Goal: Task Accomplishment & Management: Manage account settings

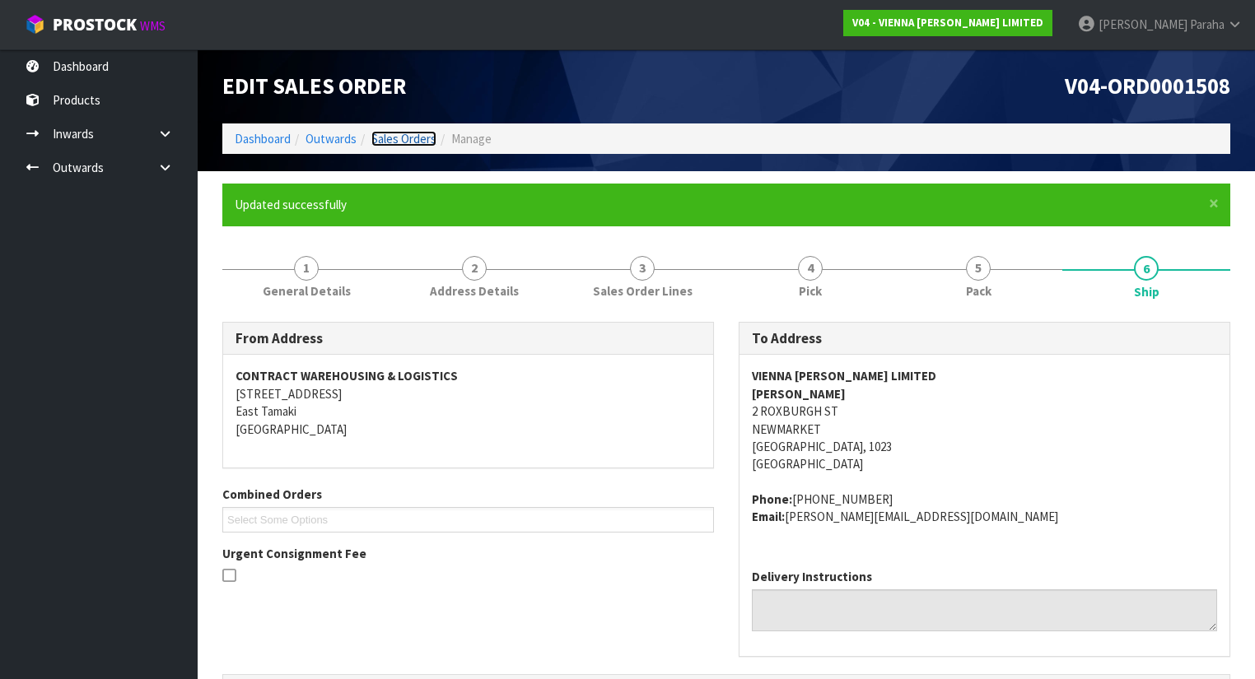
click at [385, 140] on link "Sales Orders" at bounding box center [403, 139] width 65 height 16
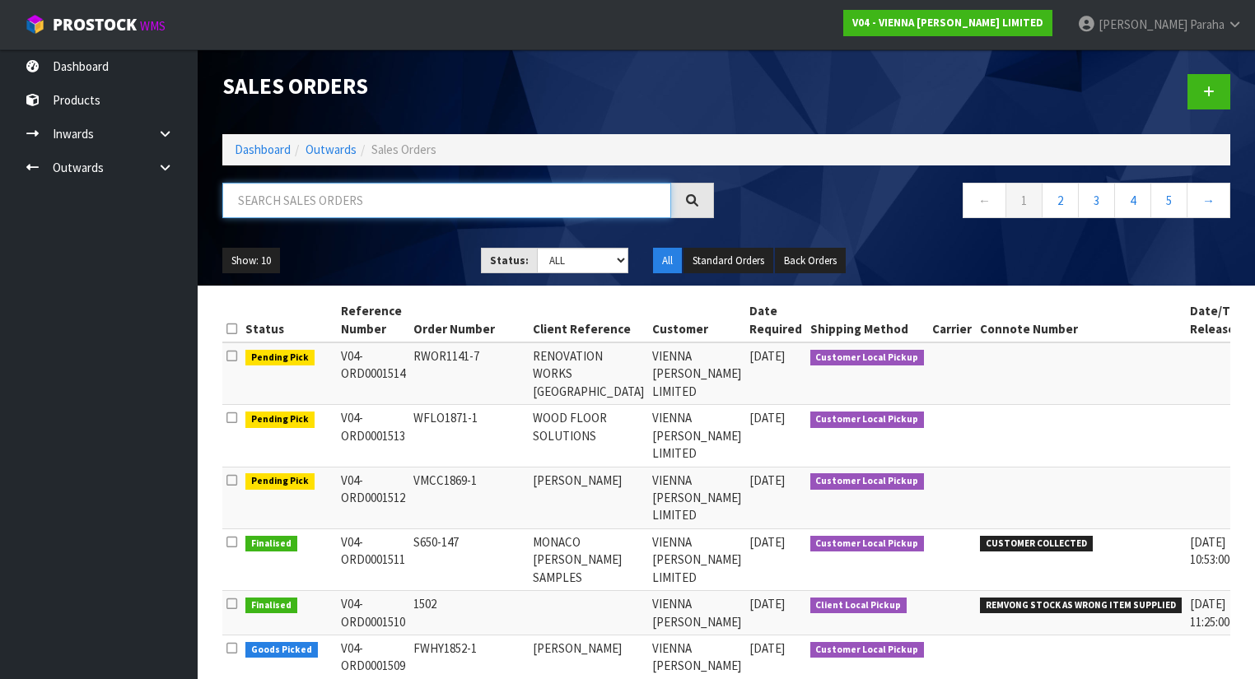
click at [370, 188] on input "text" at bounding box center [446, 200] width 449 height 35
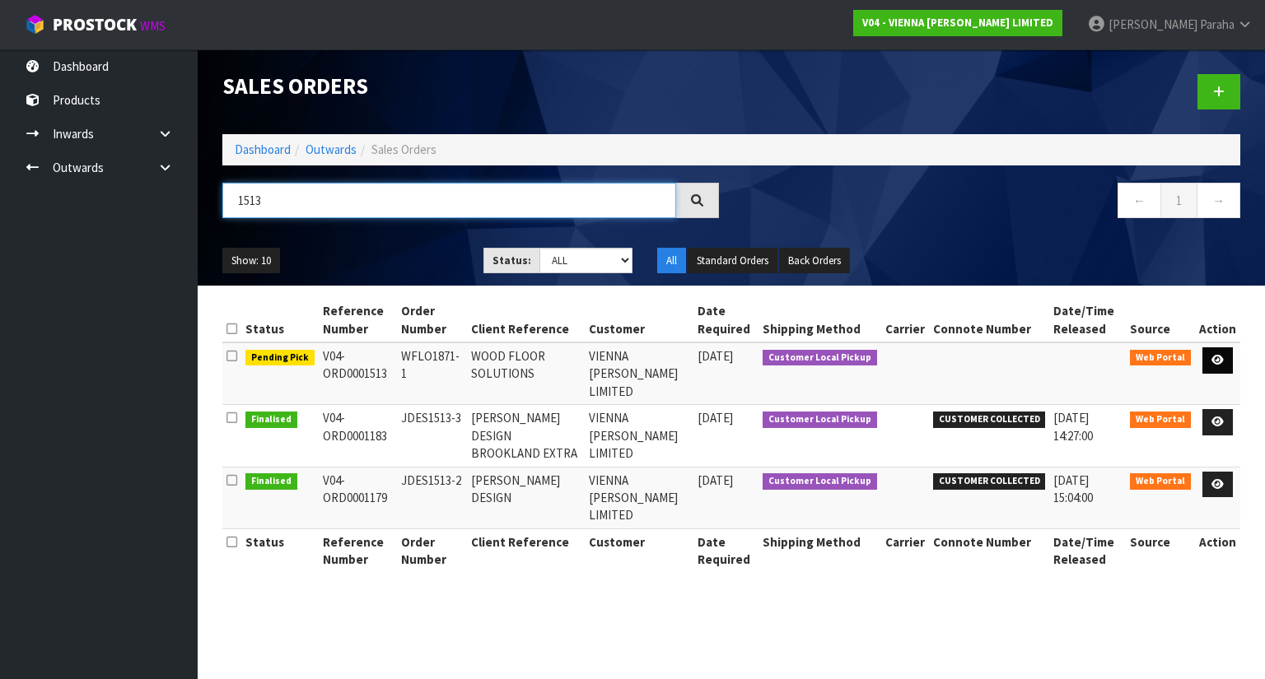
type input "1513"
click at [1226, 363] on link at bounding box center [1217, 360] width 30 height 26
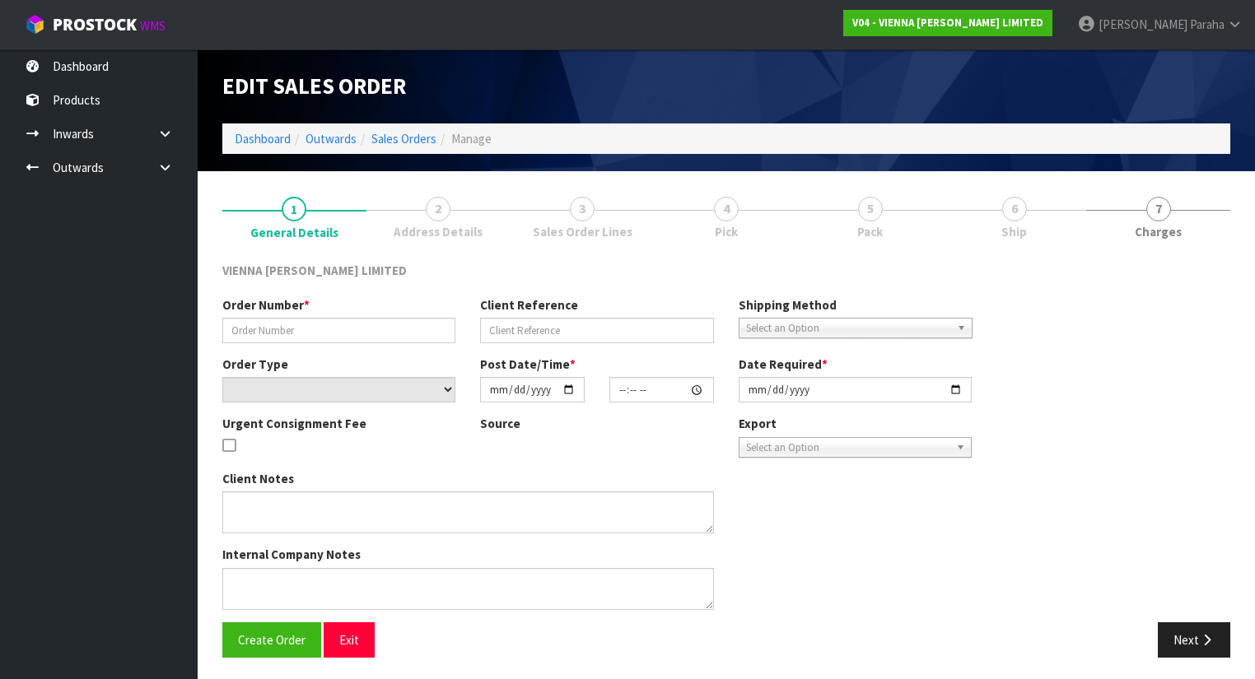
type input "WFLO1871-1"
type input "WOOD FLOOR SOLUTIONS"
select select "number:0"
type input "[DATE]"
type input "08:46:00.000"
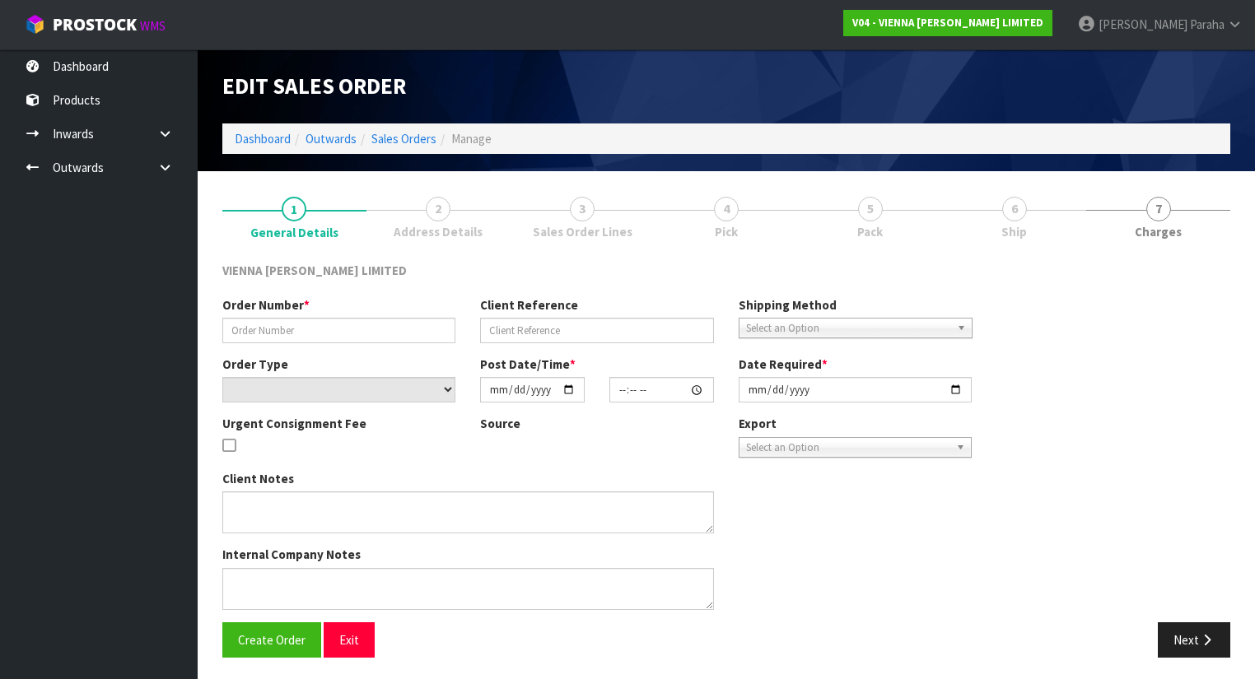
type input "[DATE]"
type textarea "WOOD FLOOR SOLUTIONS"
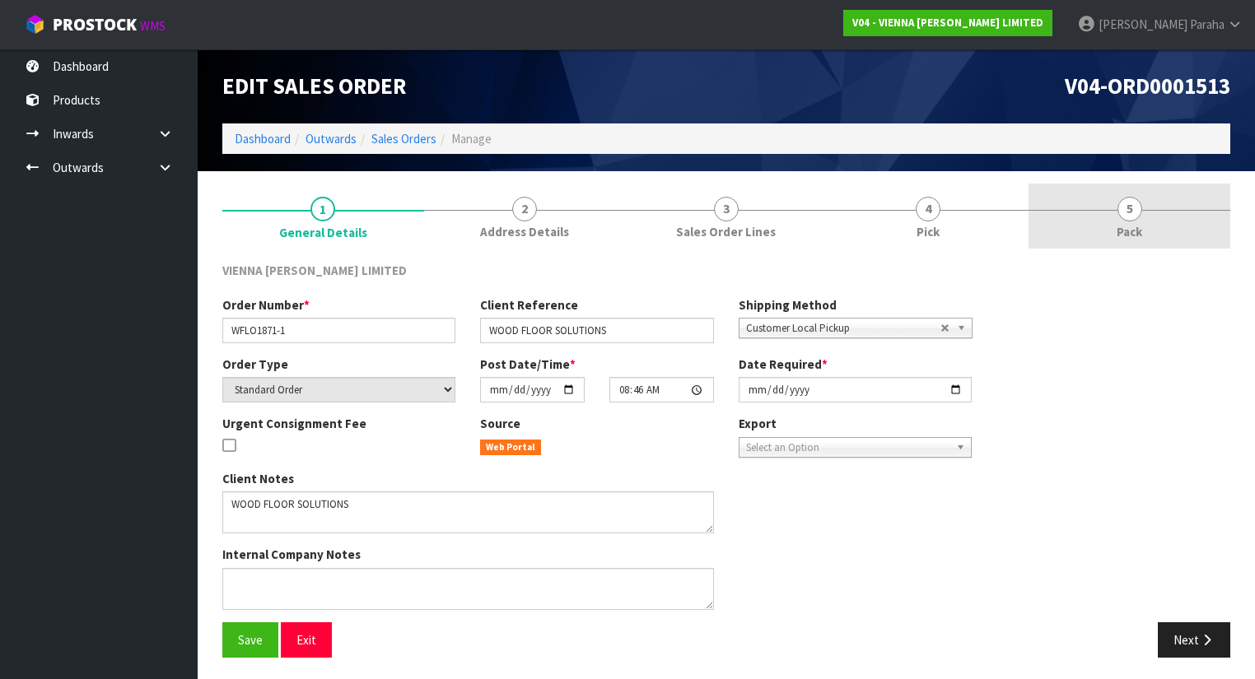
click at [1117, 207] on span "5" at bounding box center [1129, 209] width 25 height 25
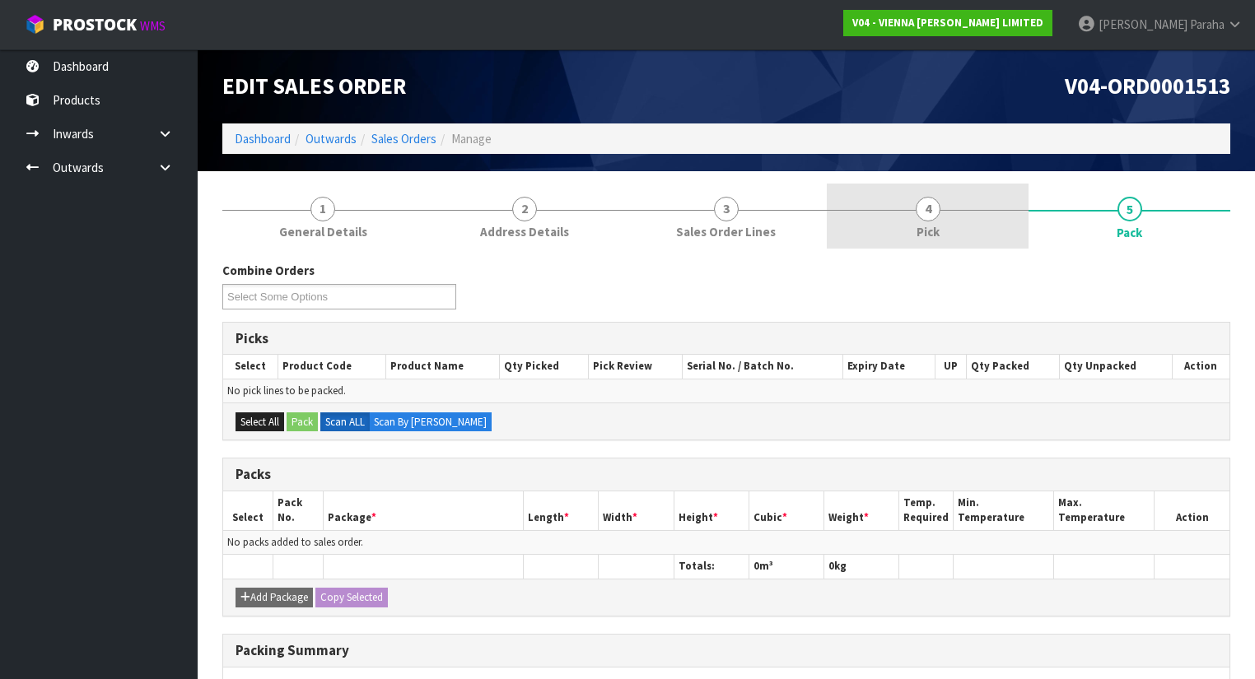
click at [933, 213] on span "4" at bounding box center [928, 209] width 25 height 25
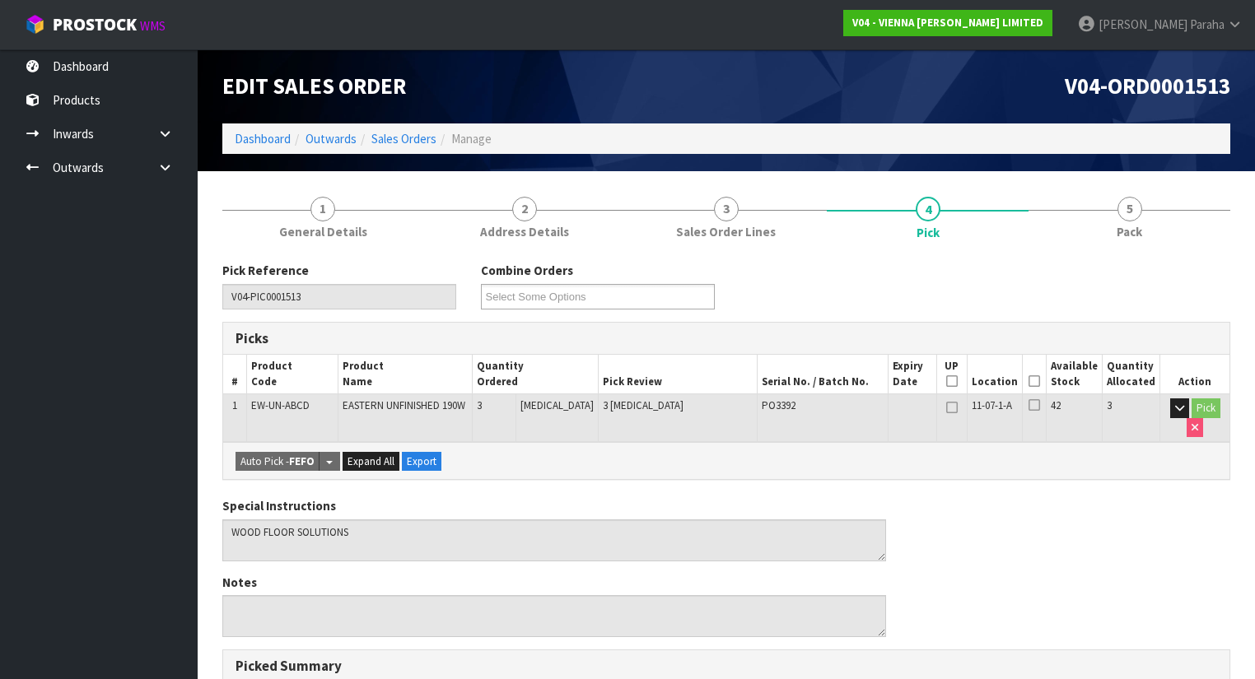
click at [1040, 382] on icon at bounding box center [1034, 381] width 12 height 1
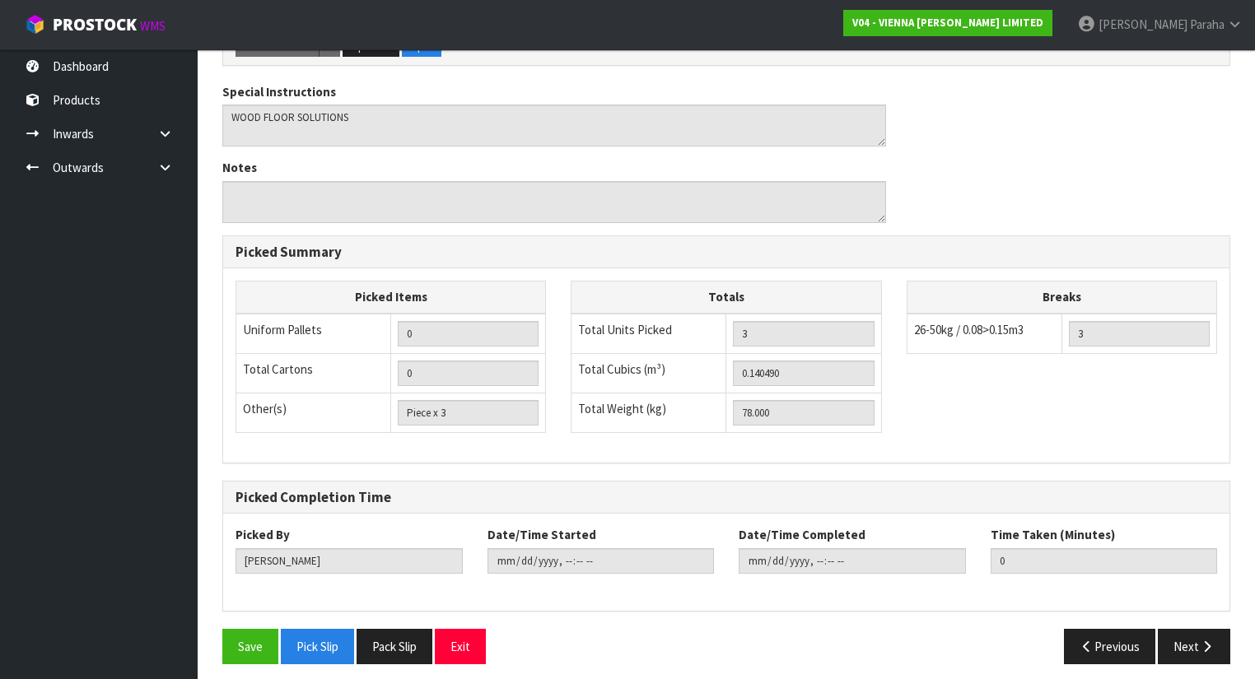
scroll to position [478, 0]
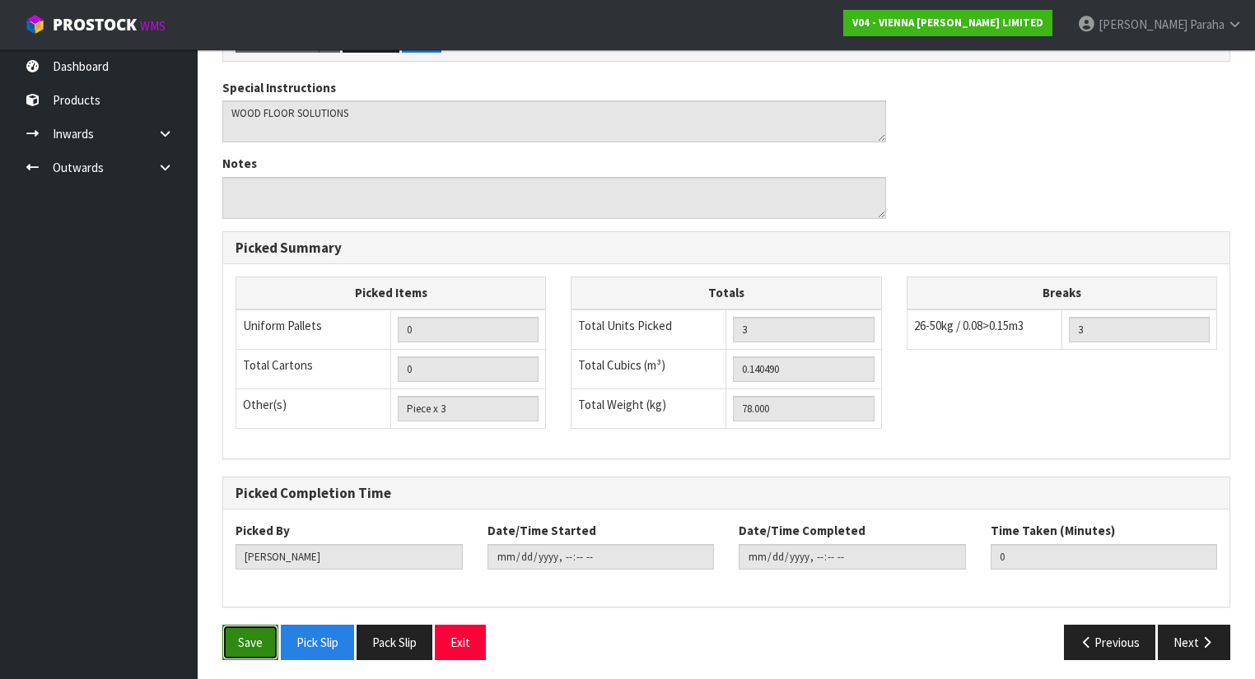
click at [250, 636] on button "Save" at bounding box center [250, 642] width 56 height 35
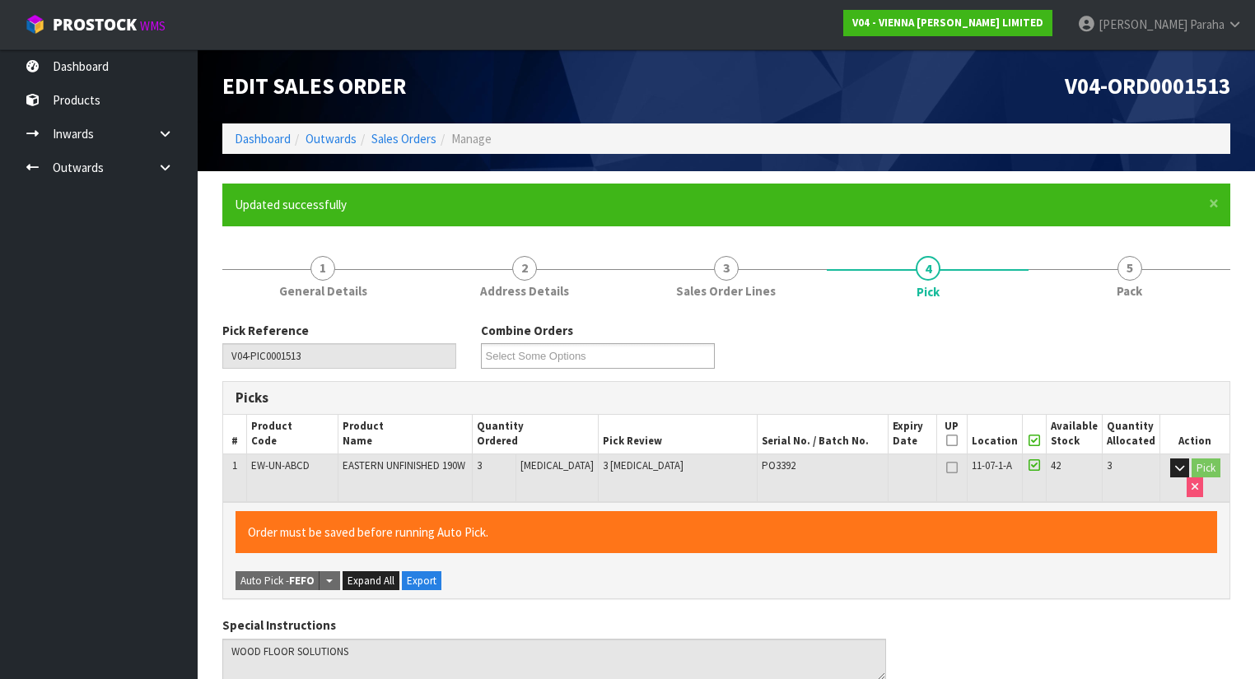
type input "[PERSON_NAME]"
type input "[DATE]T12:10:39"
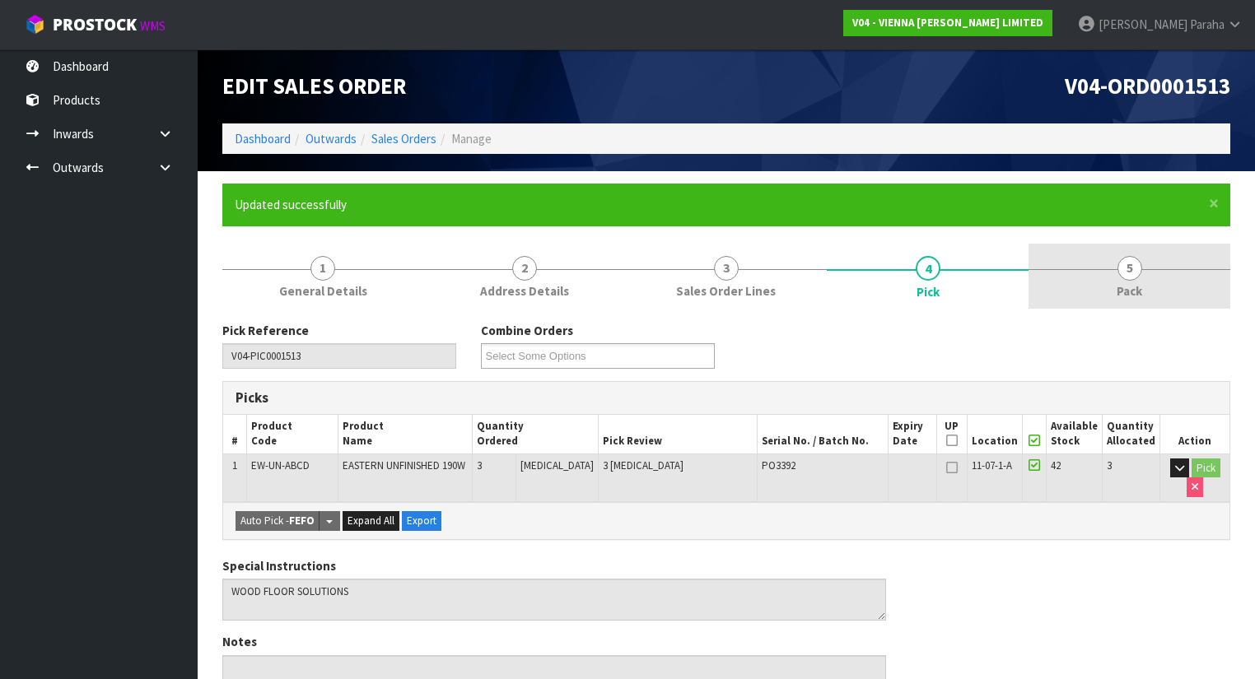
click at [1130, 269] on span "5" at bounding box center [1129, 268] width 25 height 25
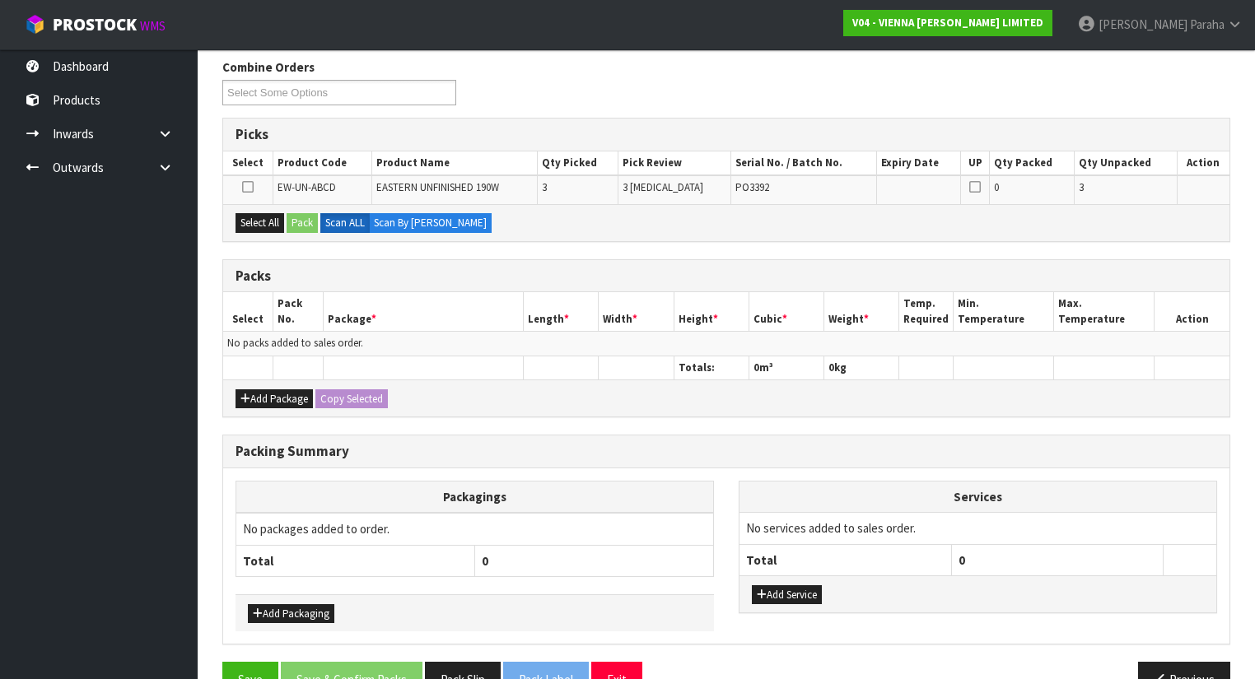
scroll to position [300, 0]
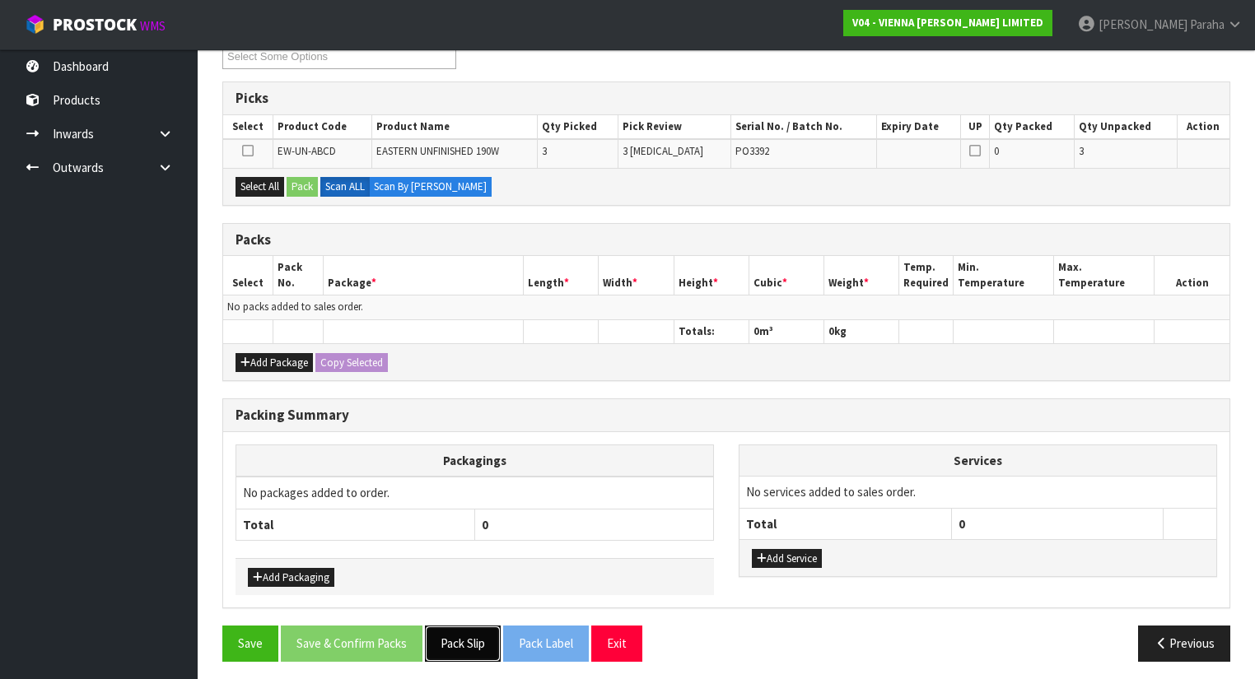
click at [461, 636] on button "Pack Slip" at bounding box center [463, 643] width 76 height 35
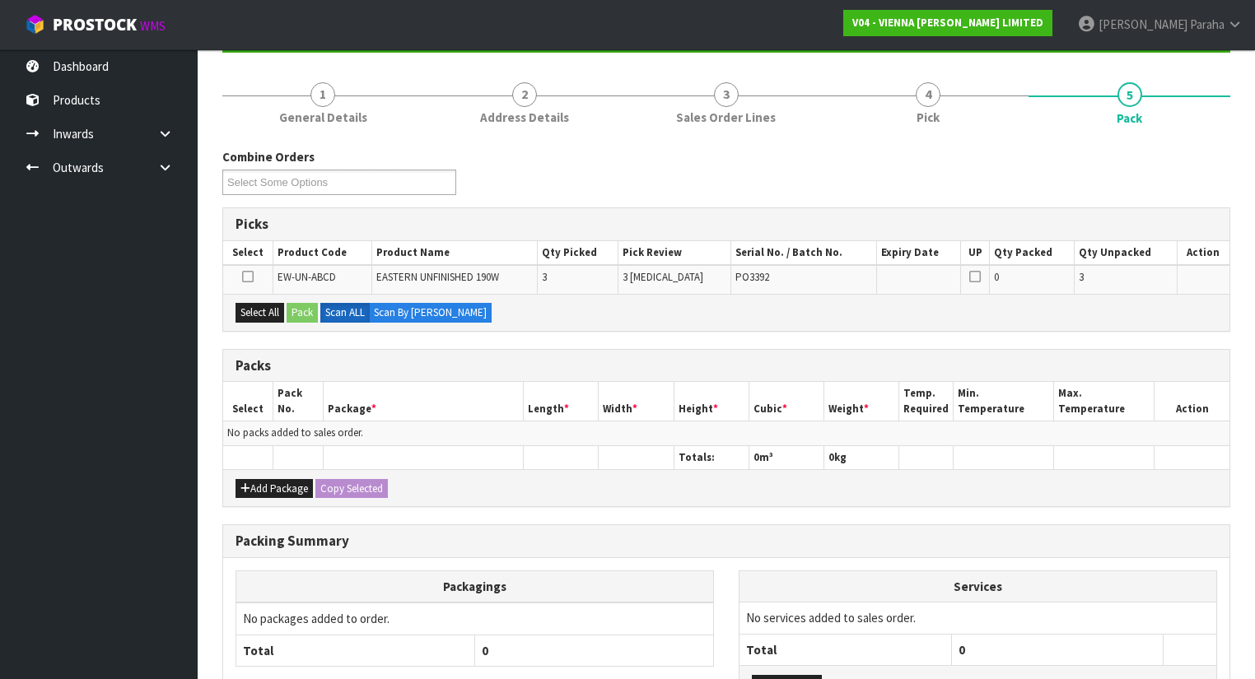
scroll to position [168, 0]
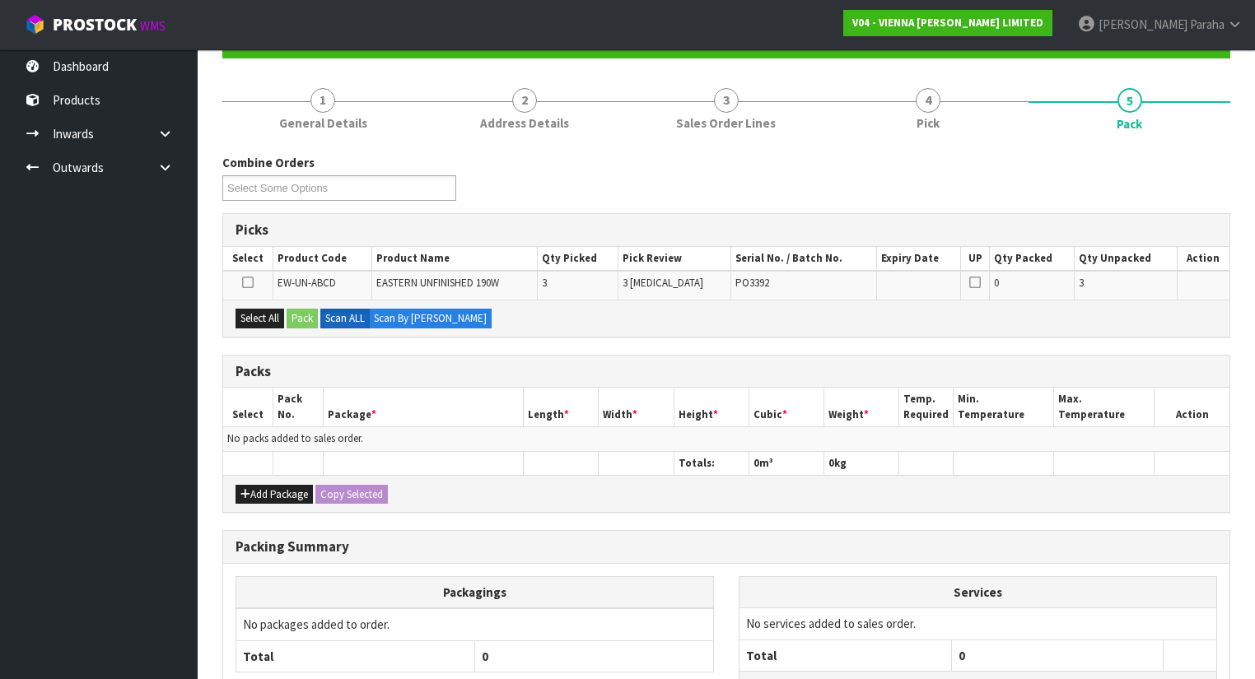
click at [250, 282] on icon at bounding box center [248, 282] width 12 height 1
click at [0, 0] on input "checkbox" at bounding box center [0, 0] width 0 height 0
click at [270, 497] on button "Add Package" at bounding box center [273, 495] width 77 height 20
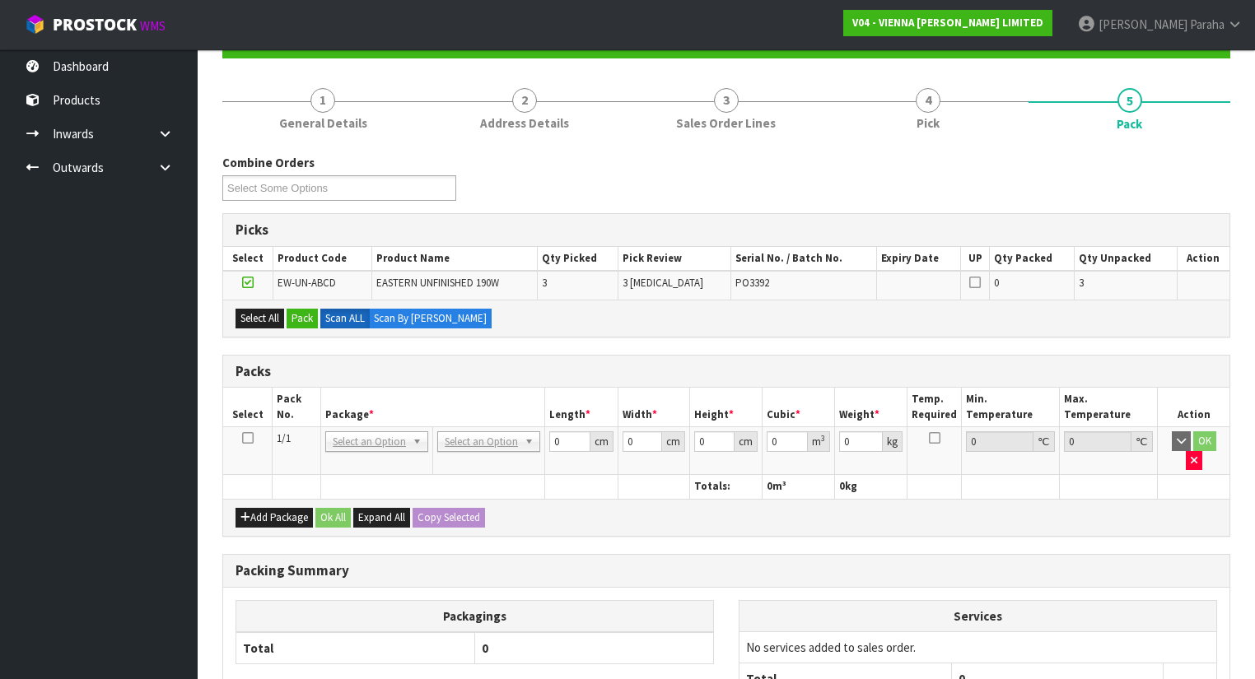
click at [250, 439] on icon at bounding box center [248, 438] width 12 height 1
click at [302, 313] on button "Pack" at bounding box center [302, 319] width 31 height 20
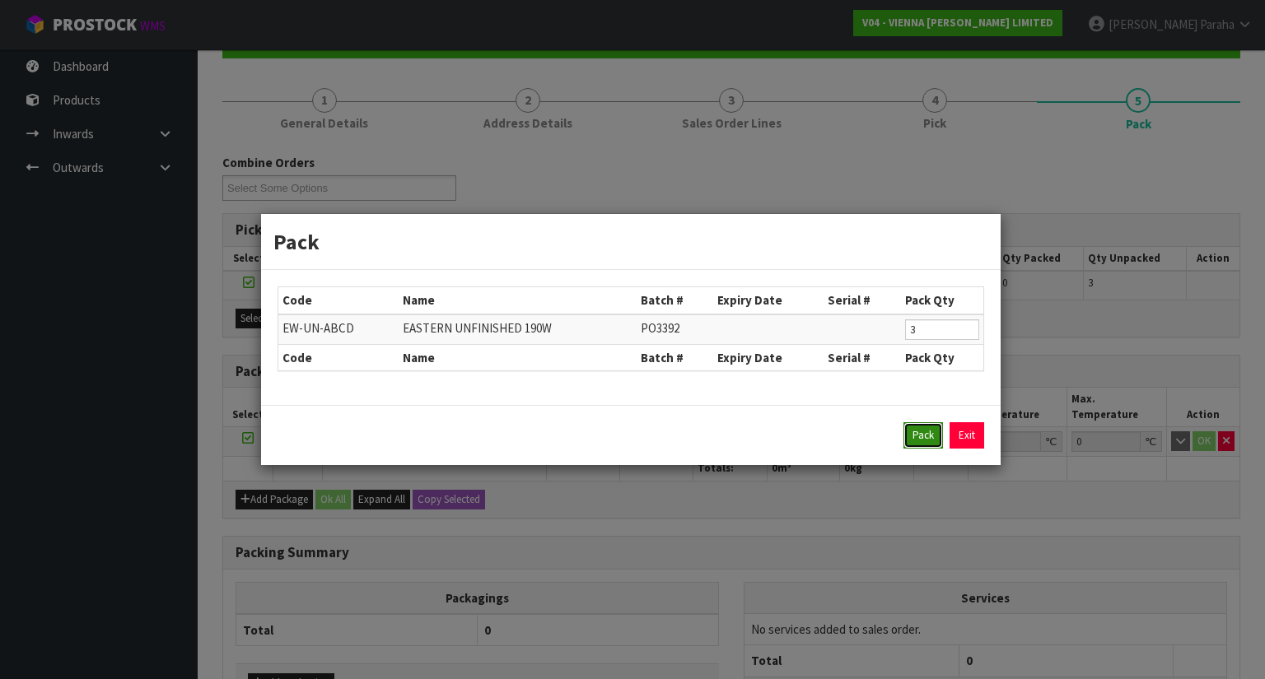
click at [931, 433] on button "Pack" at bounding box center [923, 435] width 40 height 26
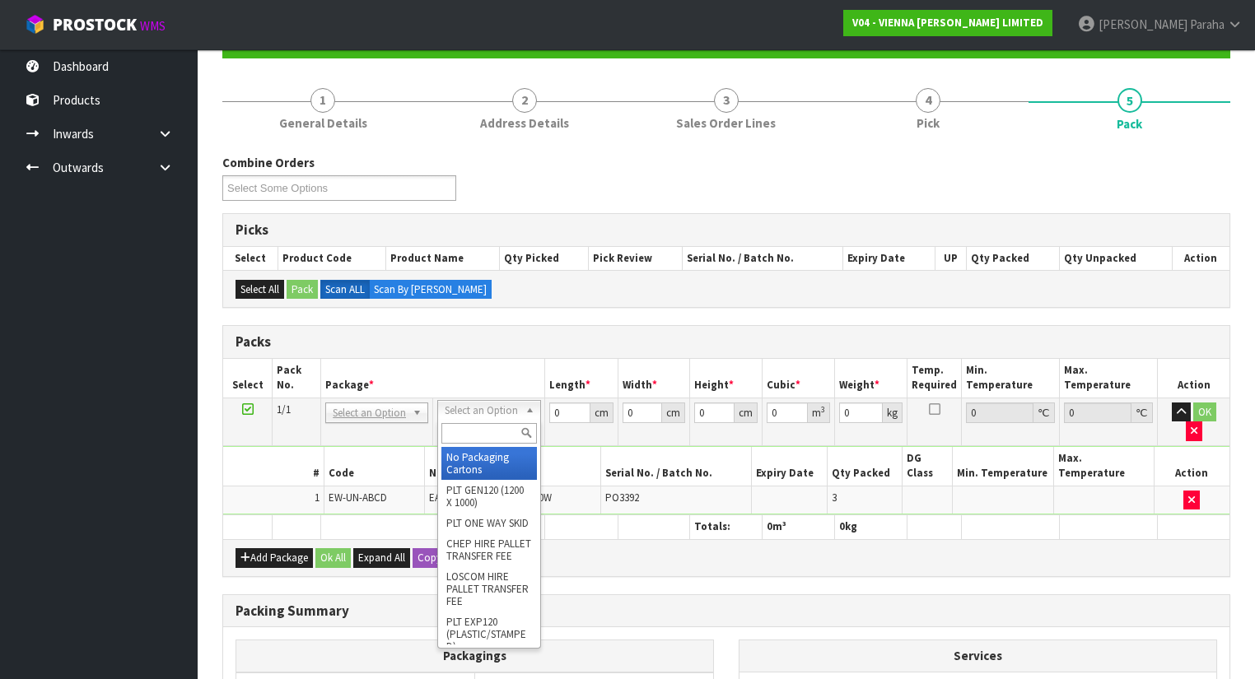
click at [499, 423] on input "text" at bounding box center [488, 433] width 95 height 21
type input "RET"
type input "78"
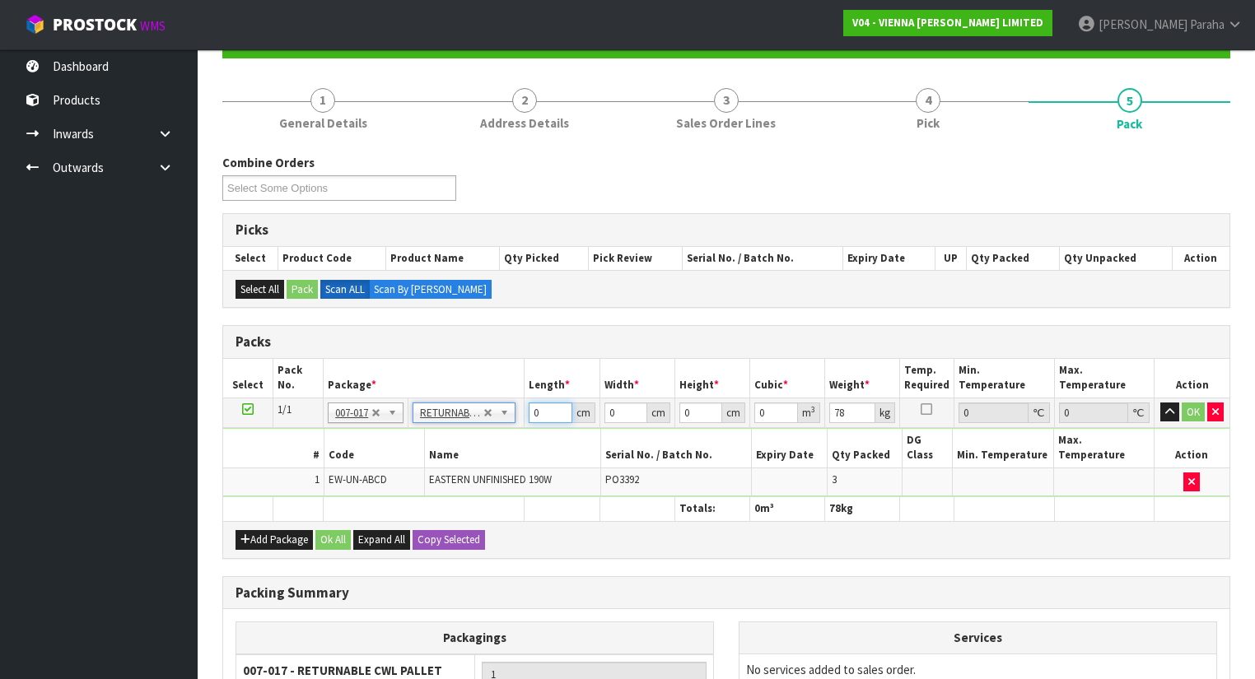
click at [543, 412] on input "0" at bounding box center [550, 413] width 43 height 21
type input "120"
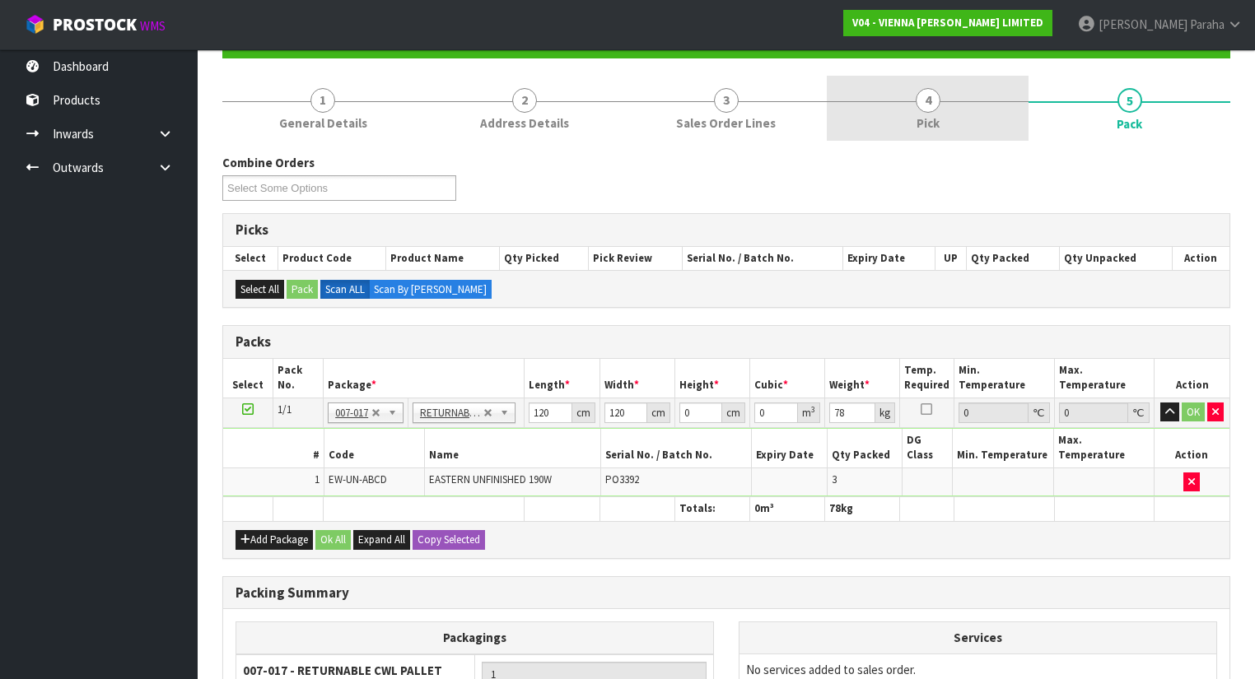
click at [942, 105] on link "4 Pick" at bounding box center [928, 108] width 202 height 65
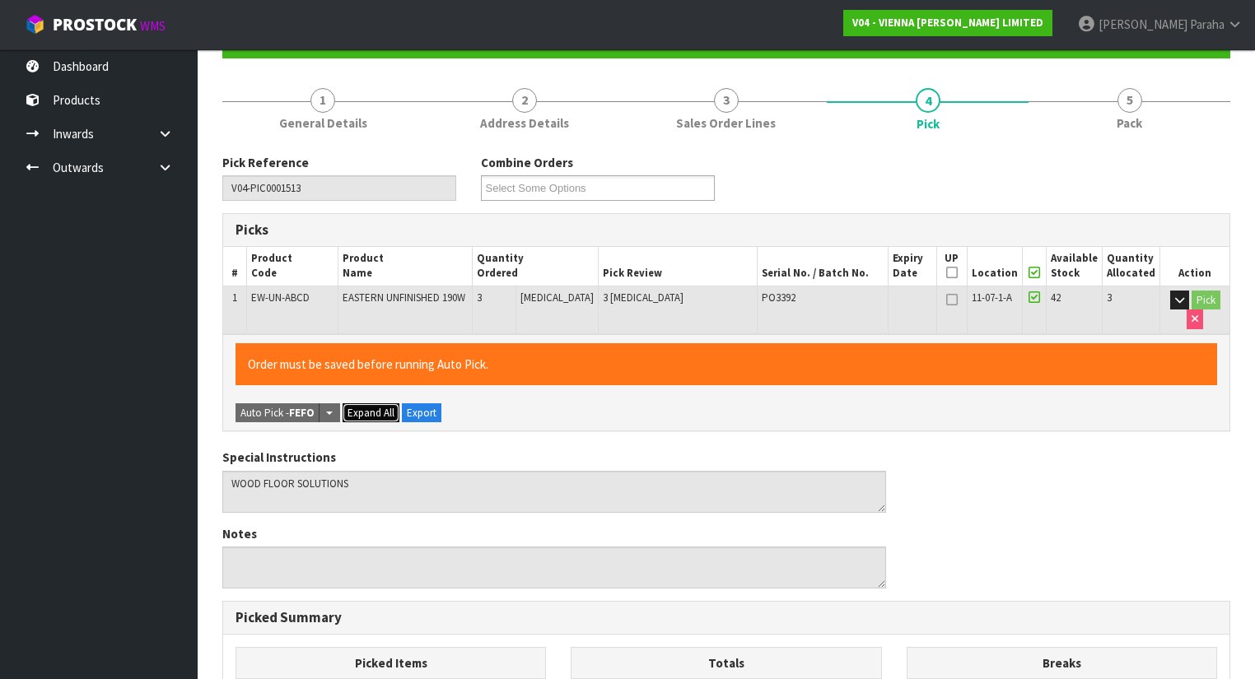
click at [366, 411] on span "Expand All" at bounding box center [370, 413] width 47 height 14
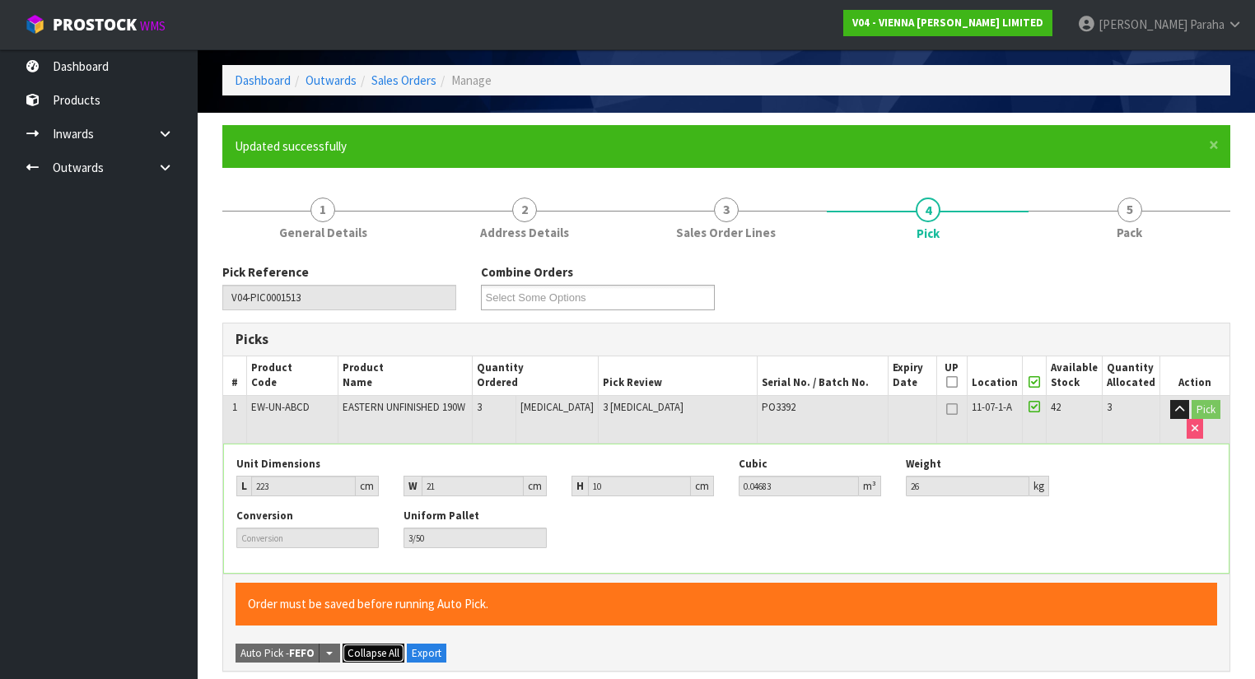
scroll to position [36, 0]
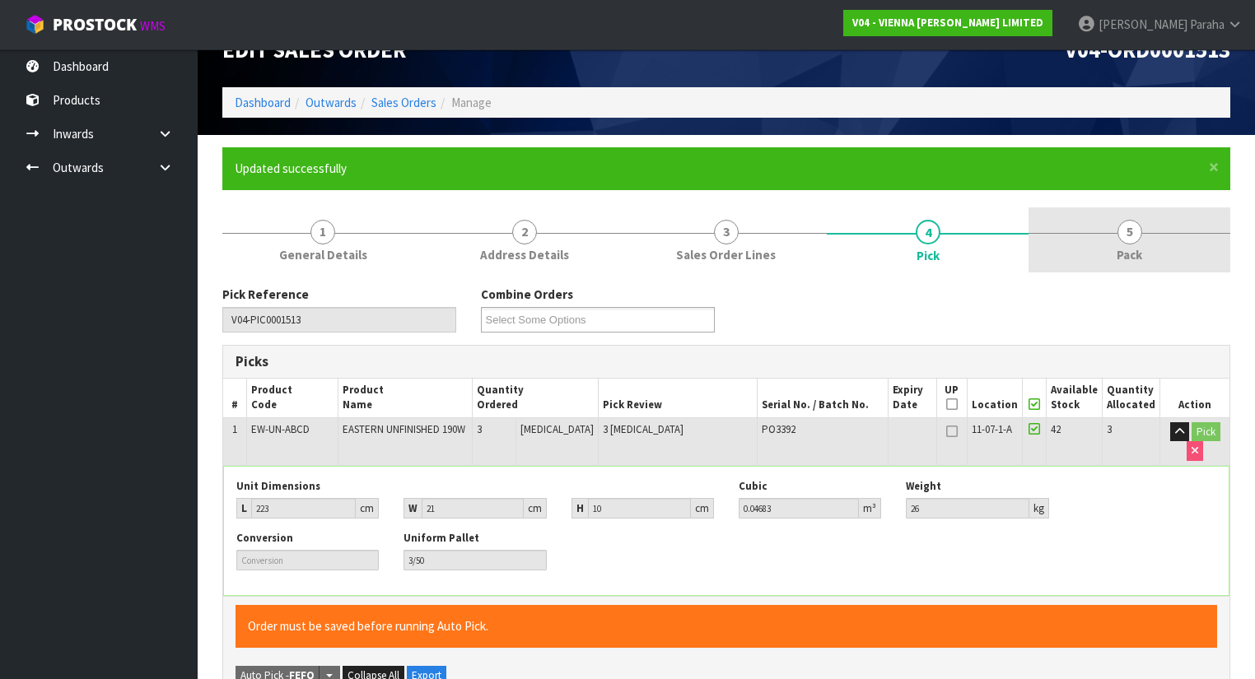
click at [1120, 231] on span "5" at bounding box center [1129, 232] width 25 height 25
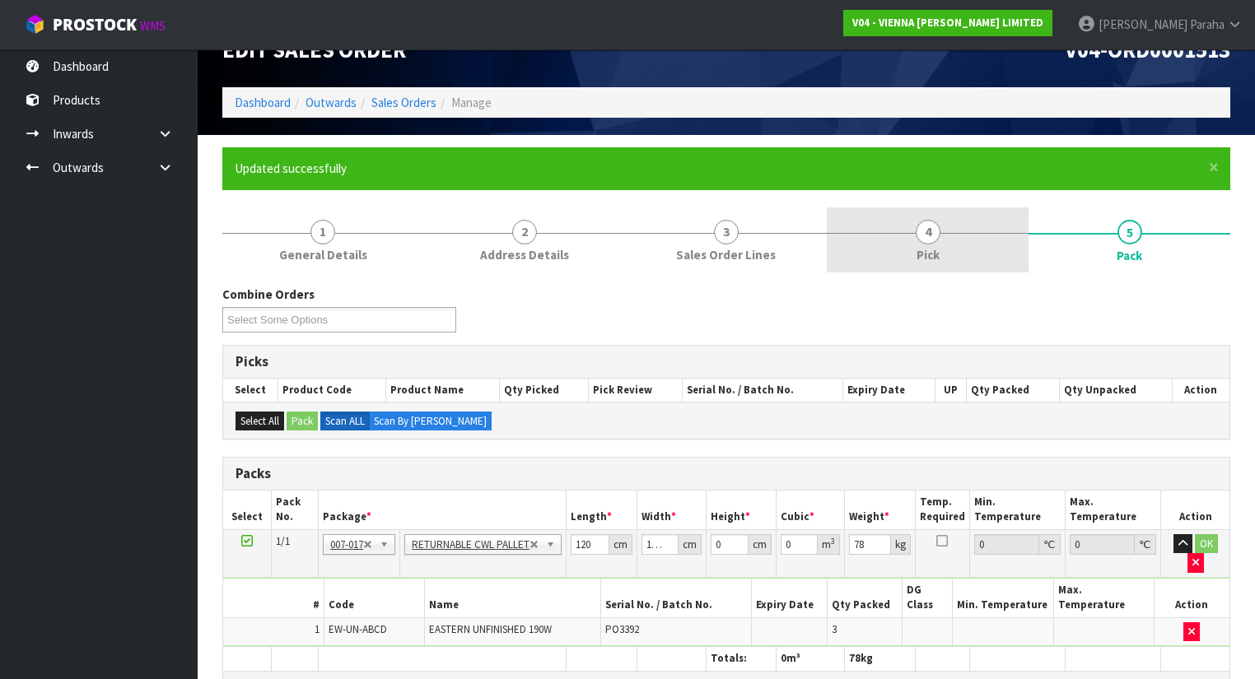
click at [919, 231] on span "4" at bounding box center [928, 232] width 25 height 25
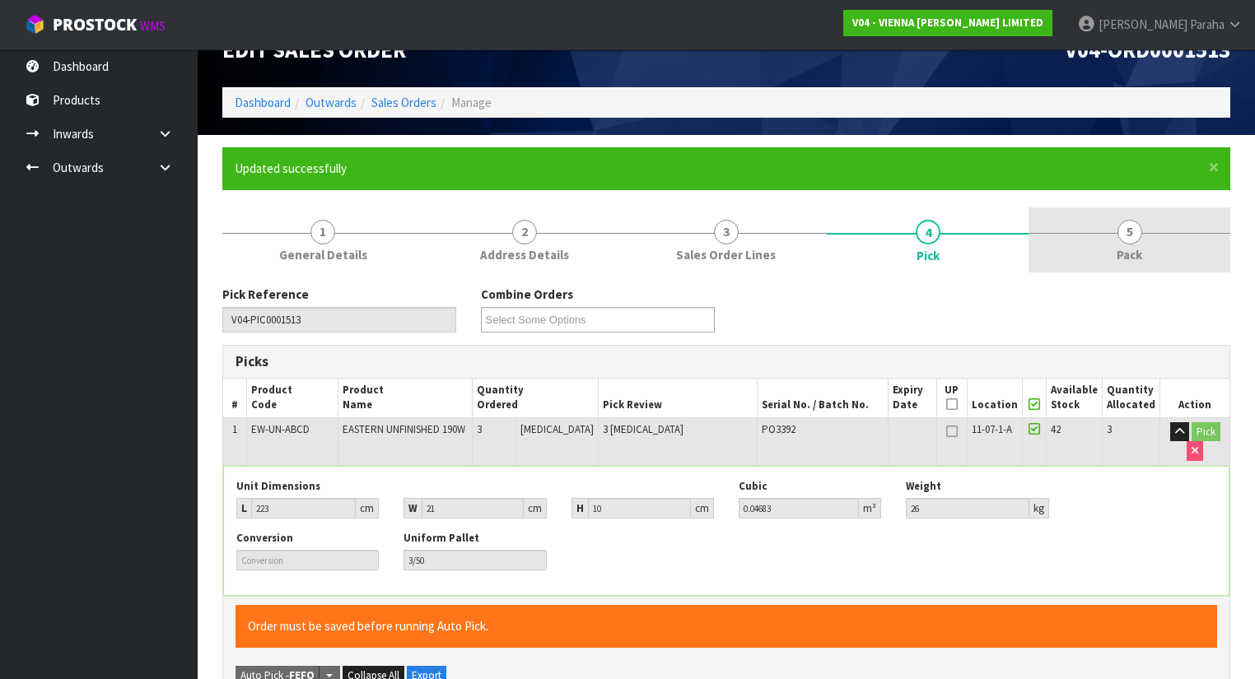
click at [1127, 240] on span "5" at bounding box center [1129, 232] width 25 height 25
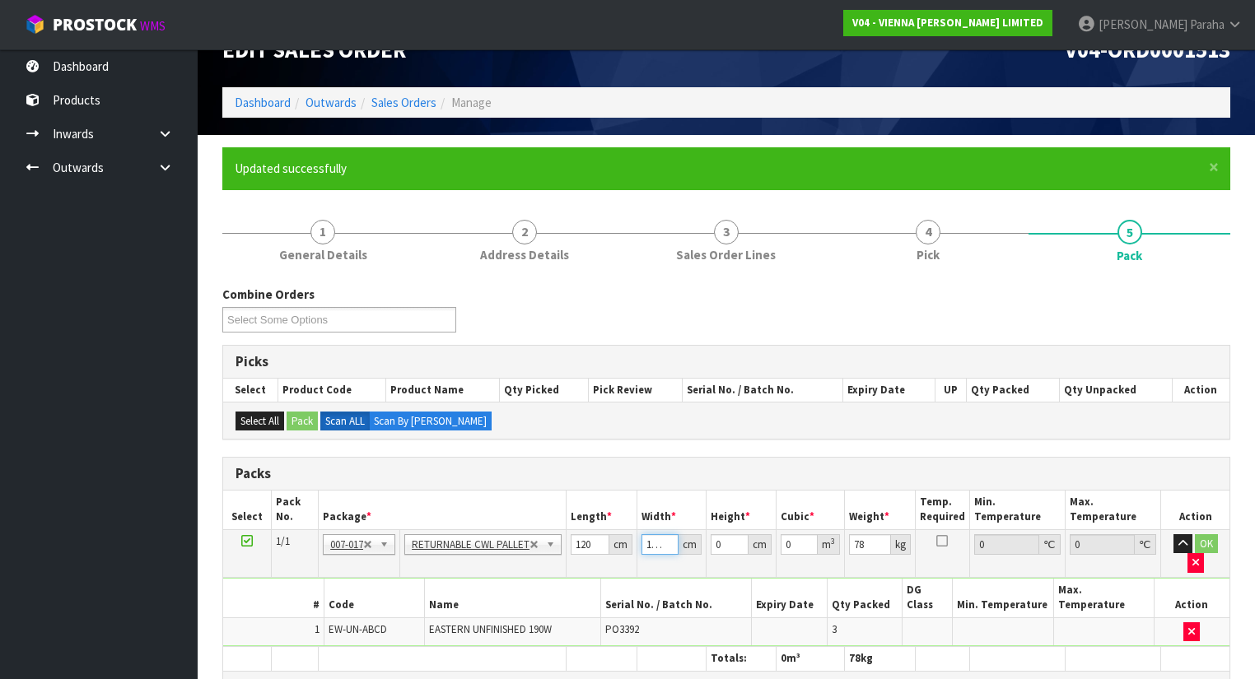
click at [661, 543] on input "120" at bounding box center [659, 544] width 37 height 21
type input "114"
click at [723, 540] on input "0" at bounding box center [730, 544] width 38 height 21
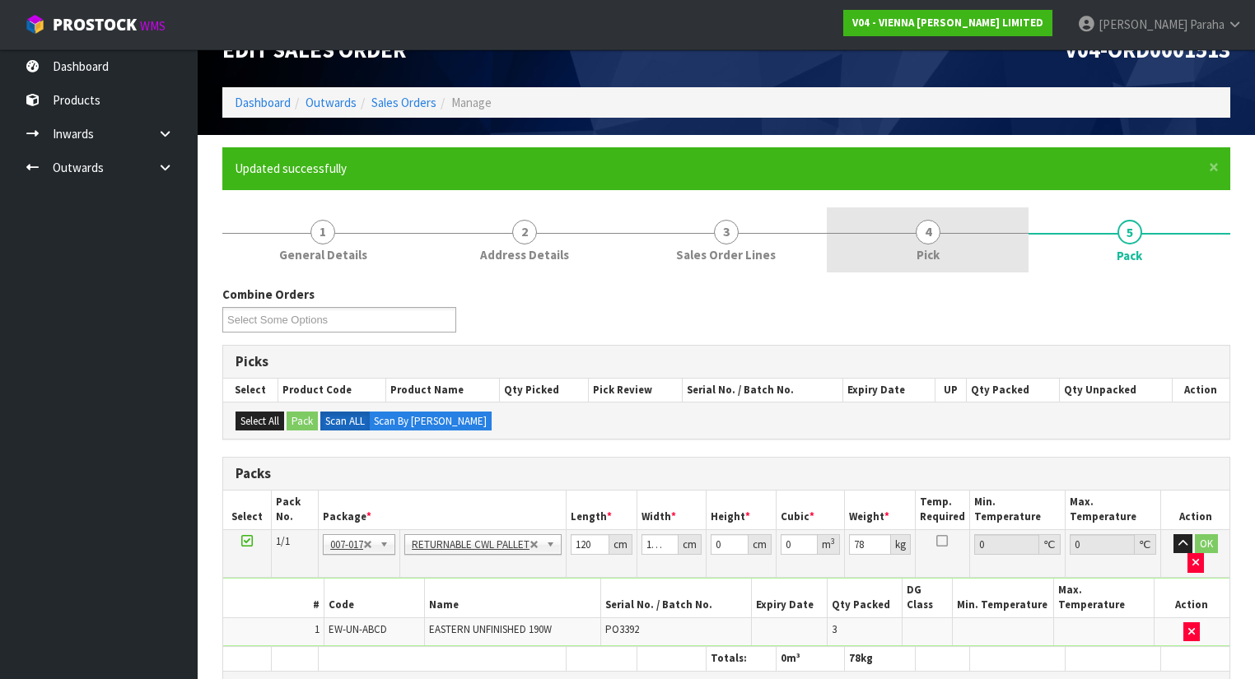
click at [930, 237] on span "4" at bounding box center [928, 232] width 25 height 25
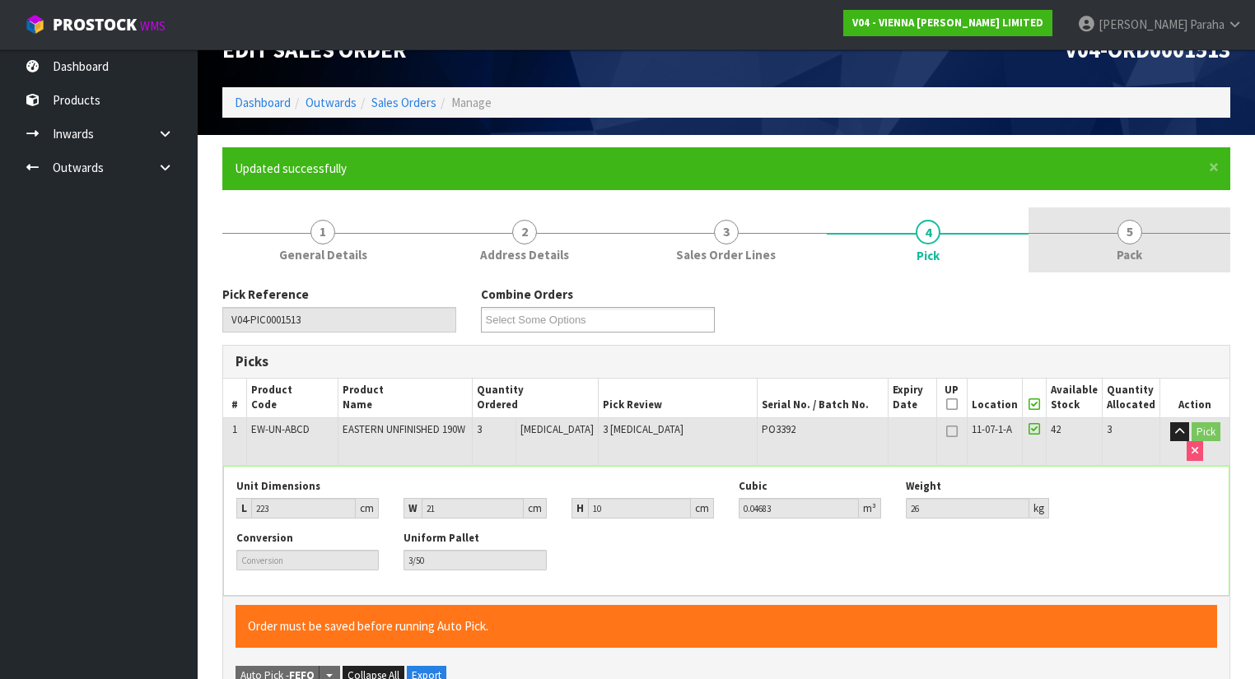
click at [1123, 233] on span "5" at bounding box center [1129, 232] width 25 height 25
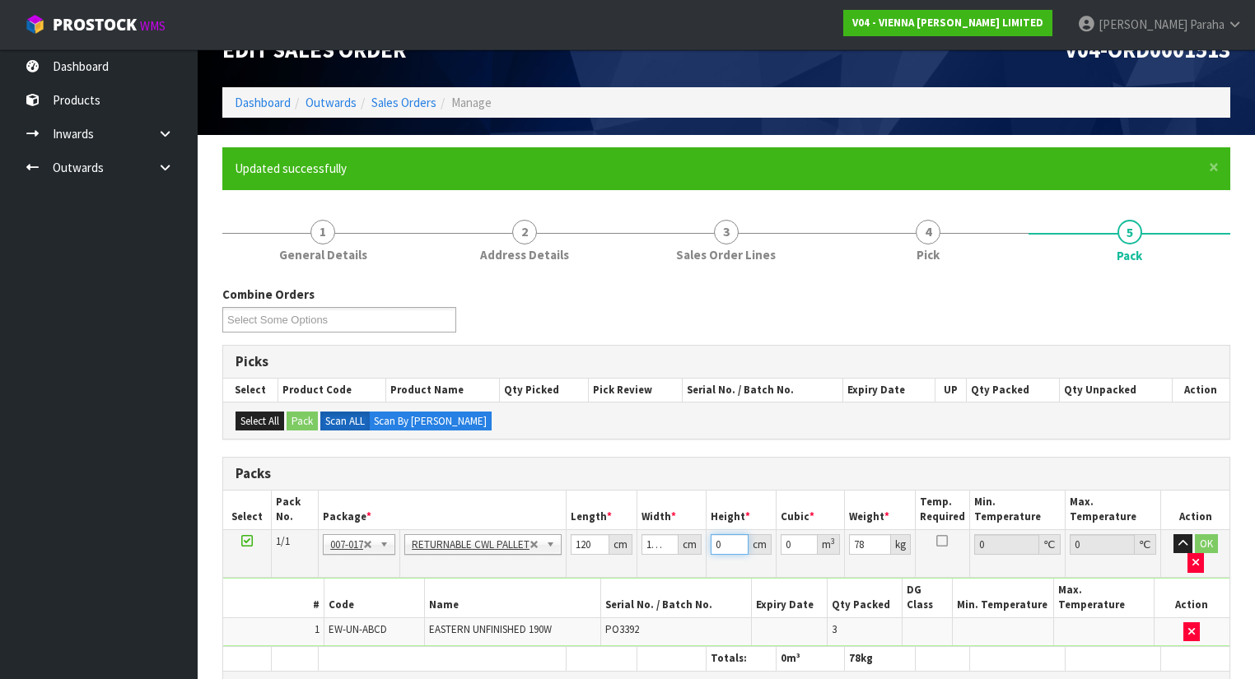
click at [725, 542] on input "0" at bounding box center [730, 544] width 38 height 21
type input "2"
type input "0.02736"
type input "25"
type input "0.342"
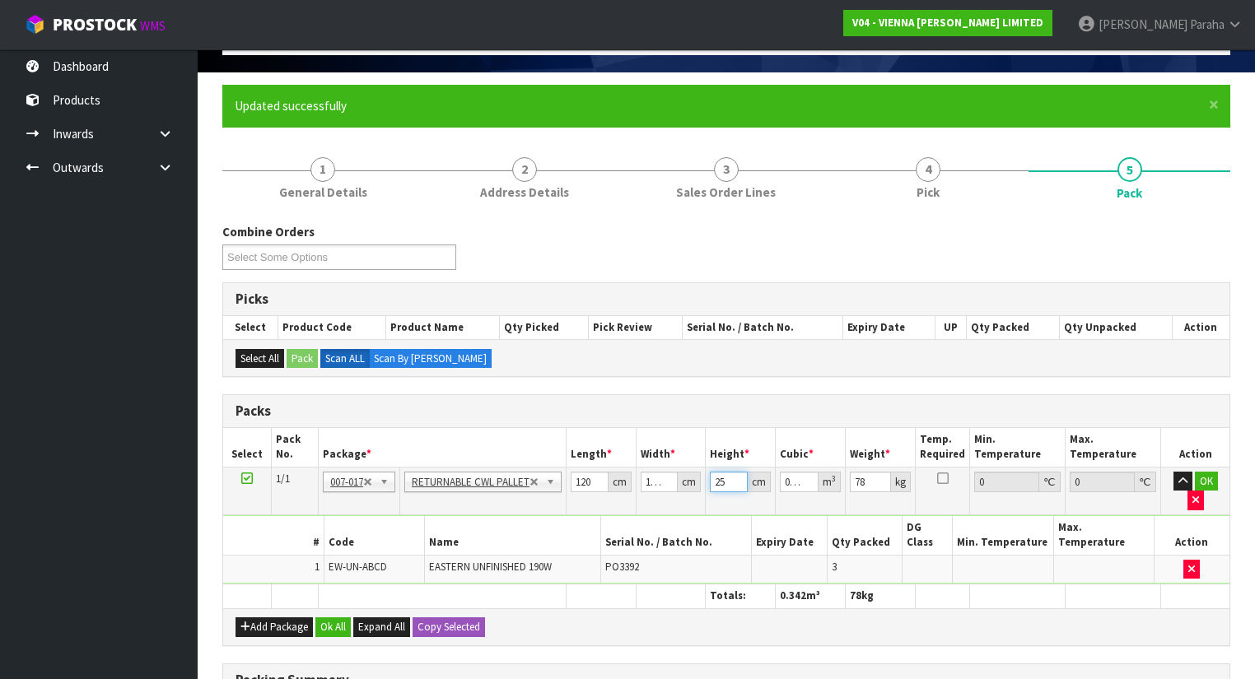
scroll to position [102, 0]
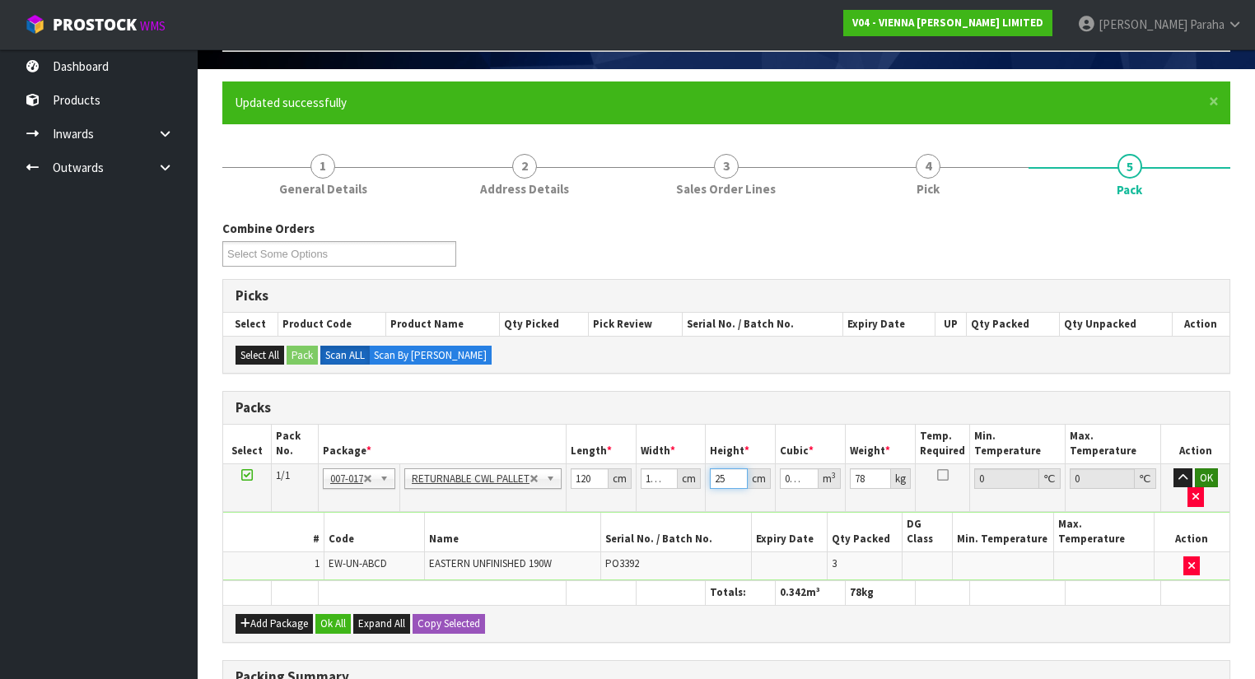
type input "25"
click at [1209, 471] on button "OK" at bounding box center [1206, 478] width 23 height 20
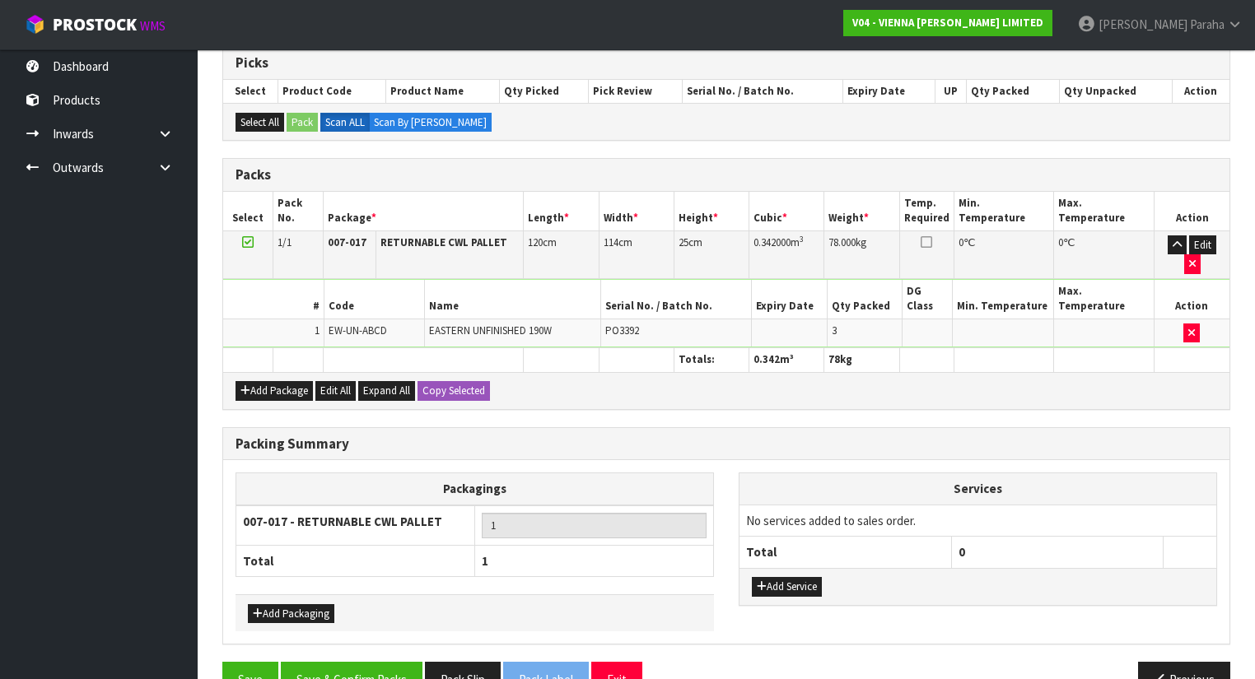
scroll to position [336, 0]
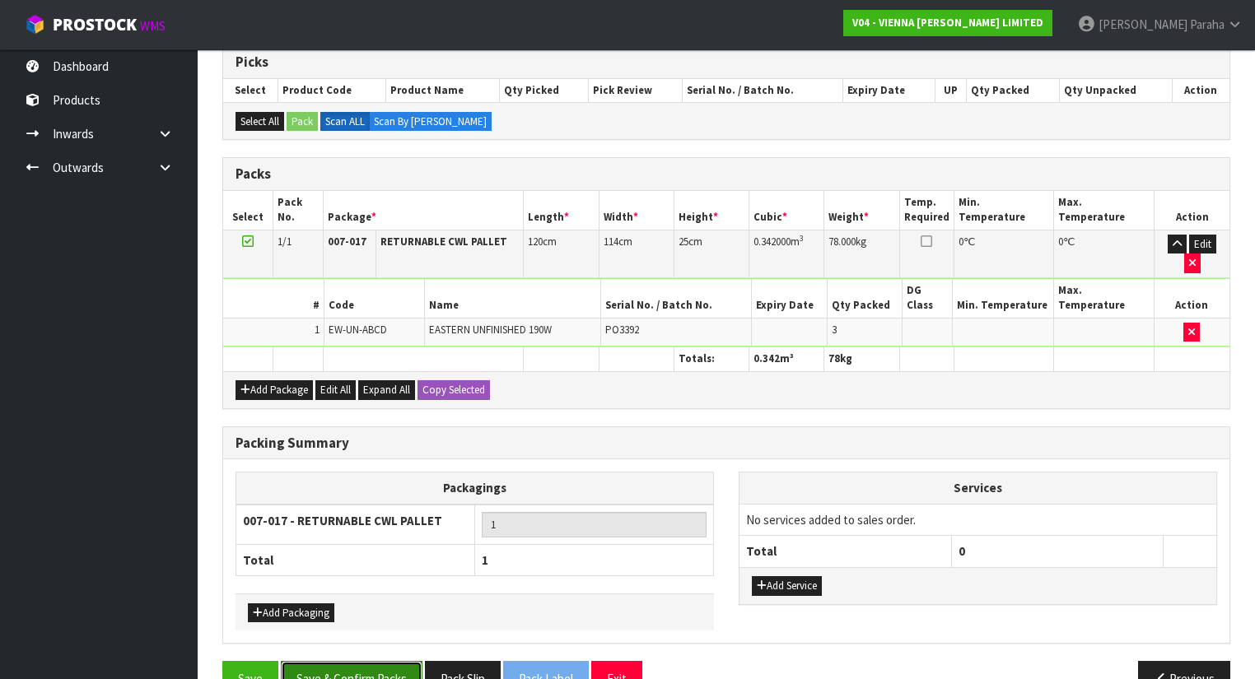
click at [363, 661] on button "Save & Confirm Packs" at bounding box center [352, 678] width 142 height 35
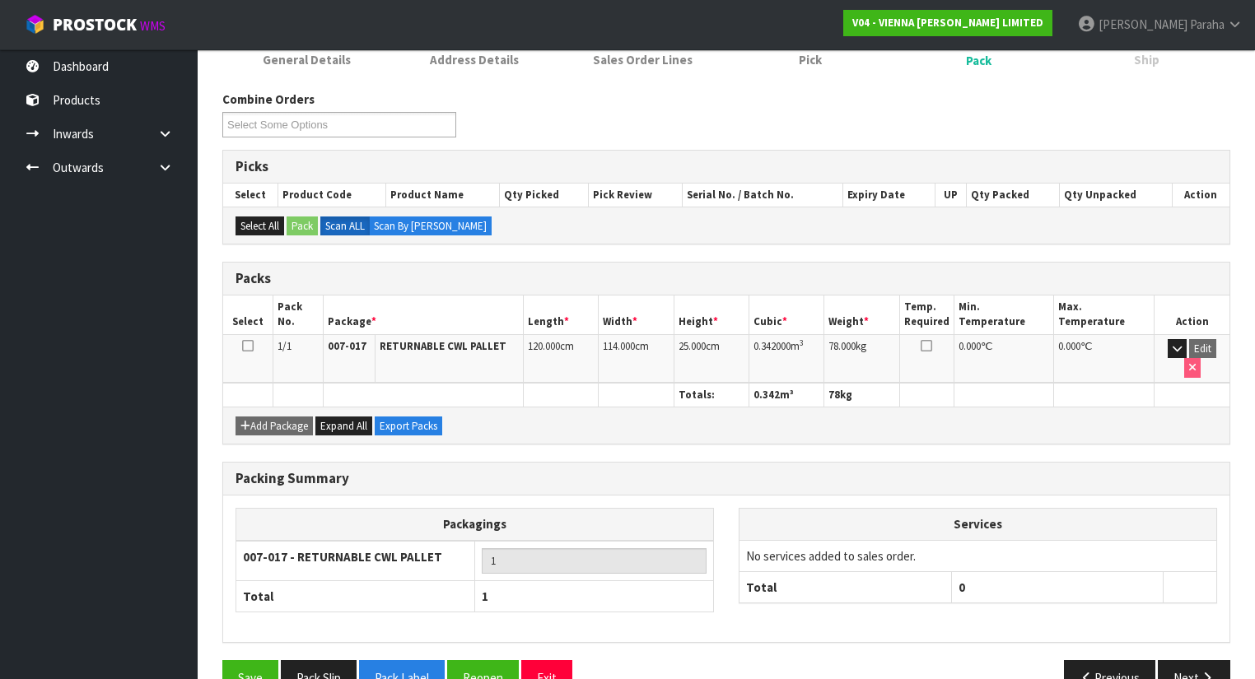
scroll to position [247, 0]
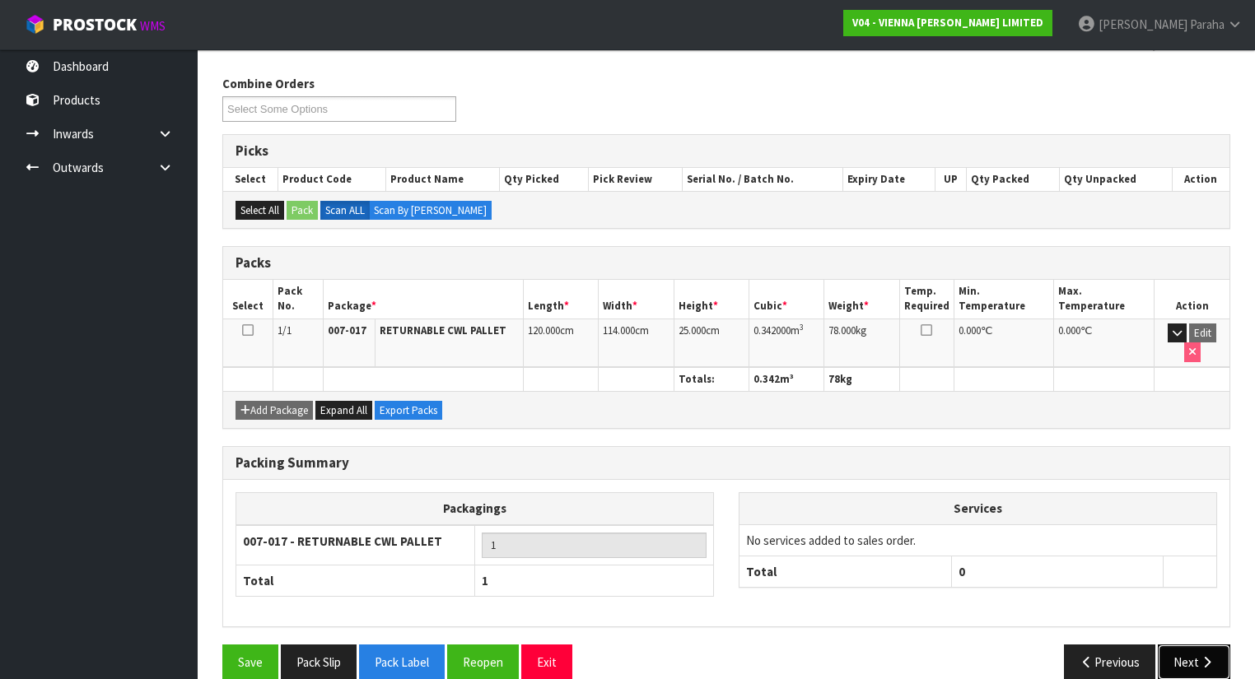
click at [1197, 645] on button "Next" at bounding box center [1194, 662] width 72 height 35
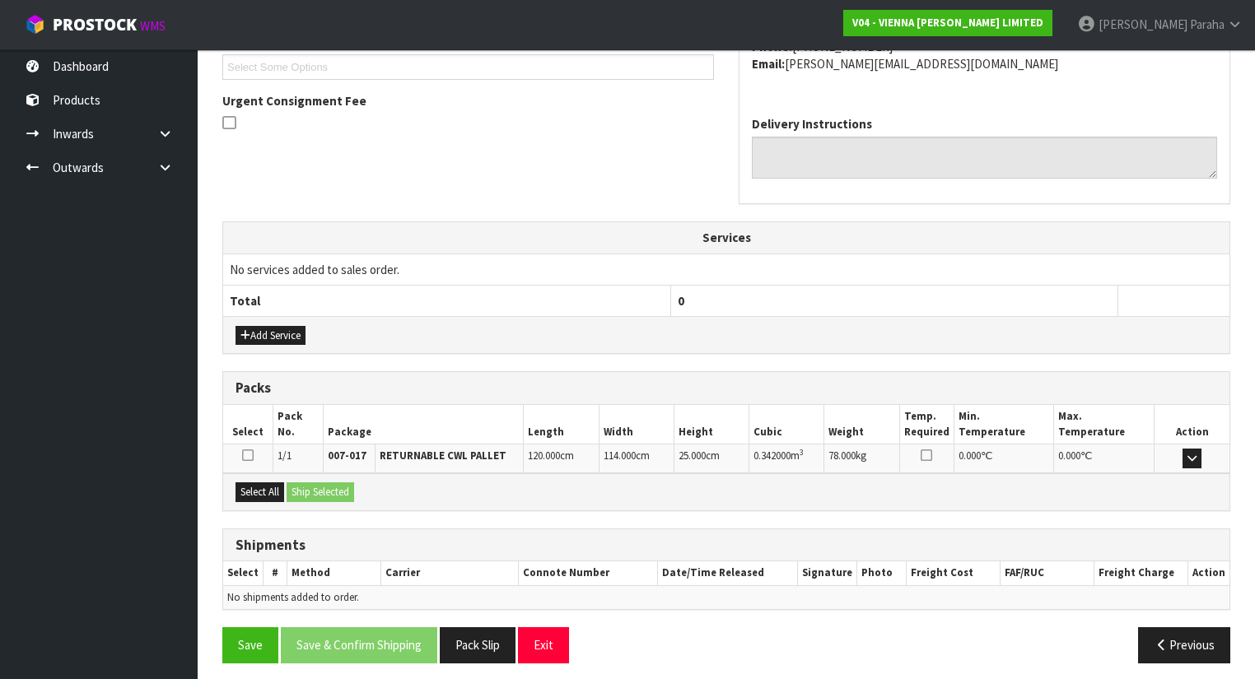
scroll to position [455, 0]
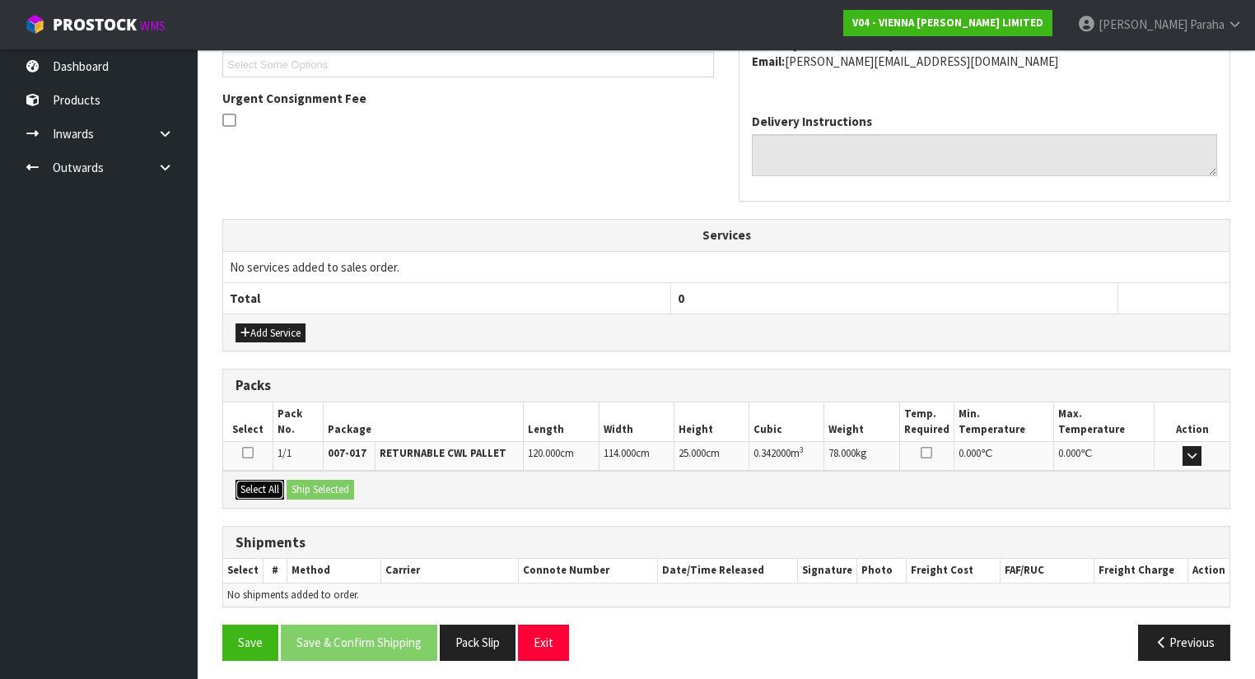
click at [260, 484] on button "Select All" at bounding box center [259, 490] width 49 height 20
click at [328, 482] on button "Ship Selected" at bounding box center [321, 490] width 68 height 20
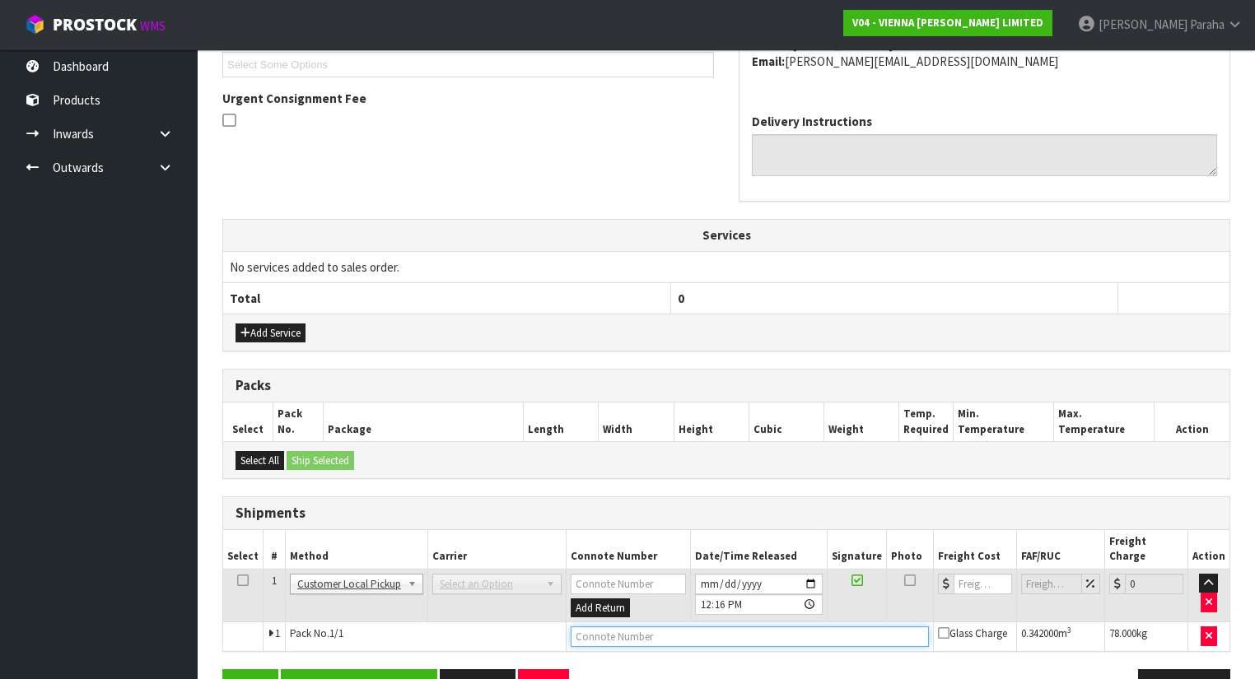
click at [841, 627] on input "text" at bounding box center [750, 637] width 358 height 21
type input "CUSTOMER COLLECTED"
click at [398, 669] on button "Save & Confirm Shipping" at bounding box center [359, 686] width 156 height 35
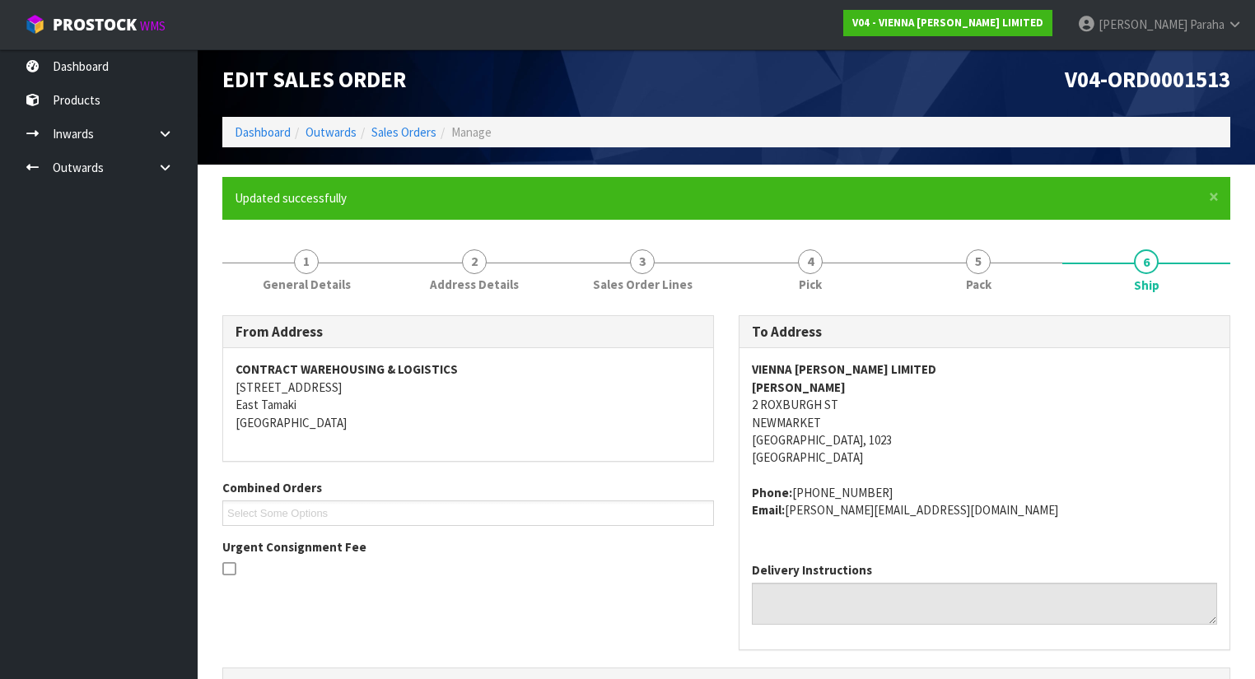
scroll to position [0, 0]
